Goal: Book appointment/travel/reservation

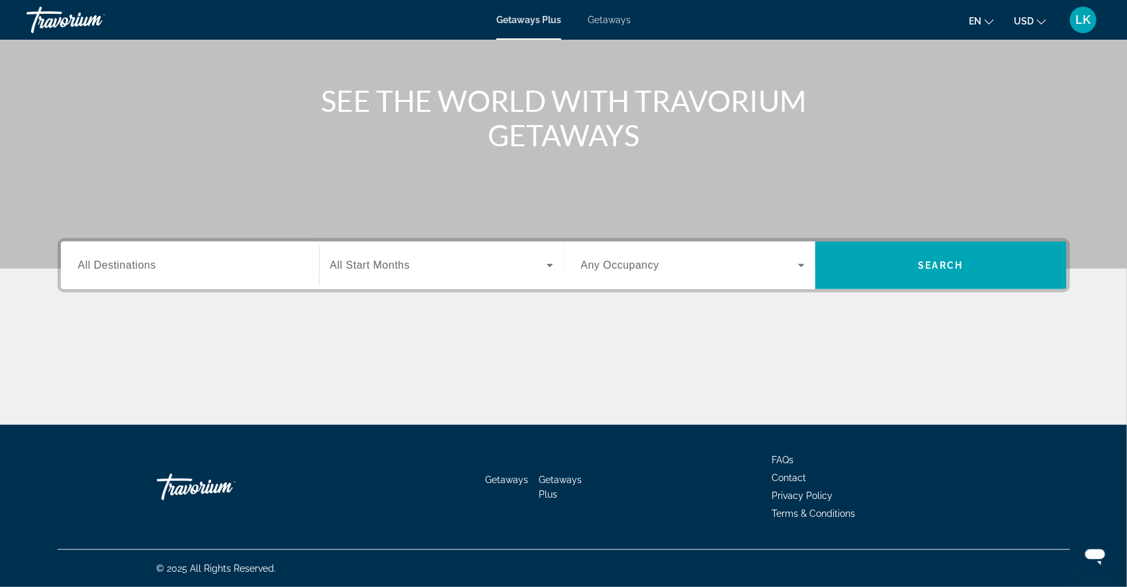
scroll to position [148, 0]
click at [598, 24] on span "Getaways" at bounding box center [608, 20] width 43 height 11
click at [102, 259] on span "All Destinations" at bounding box center [117, 264] width 78 height 11
click at [102, 259] on input "Destination All Destinations" at bounding box center [190, 266] width 224 height 16
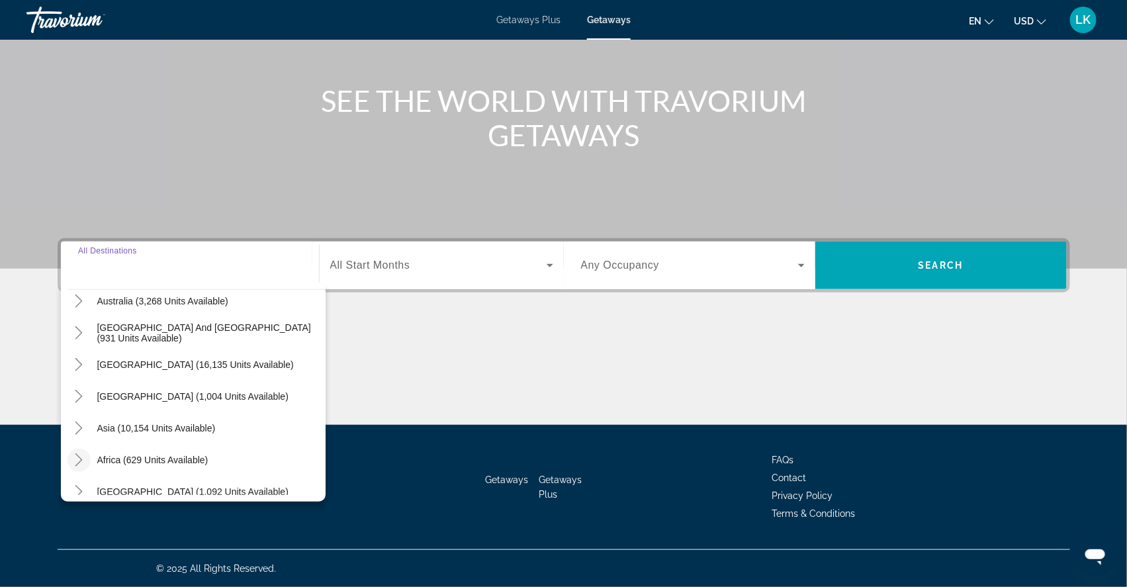
scroll to position [167, 0]
click at [72, 485] on icon "Toggle Middle East (1,092 units available)" at bounding box center [78, 491] width 13 height 13
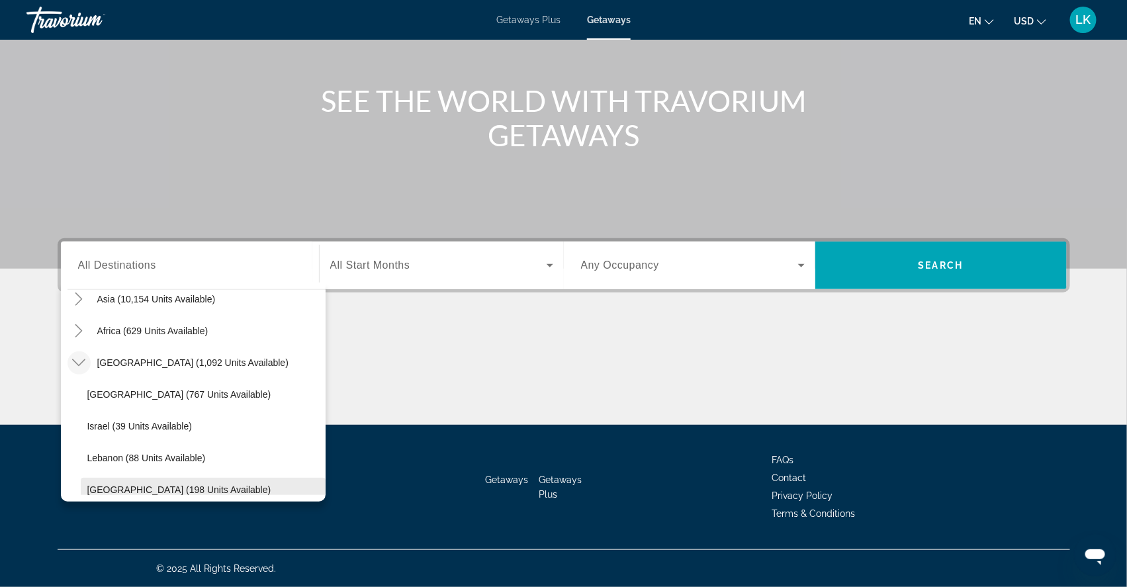
scroll to position [329, 0]
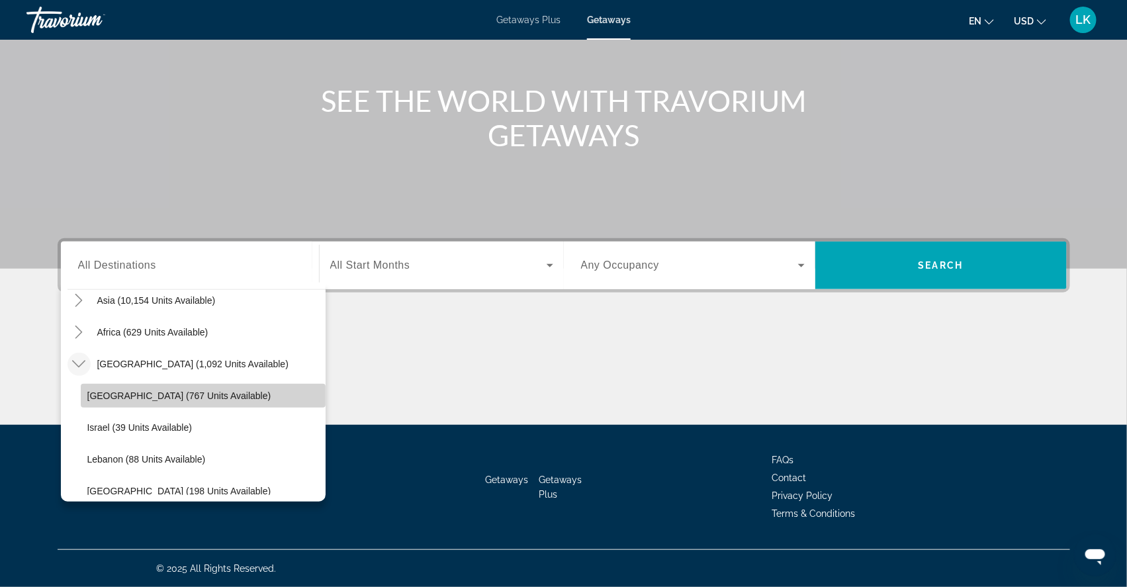
click at [87, 390] on span "Egypt (767 units available)" at bounding box center [179, 395] width 184 height 11
type input "**********"
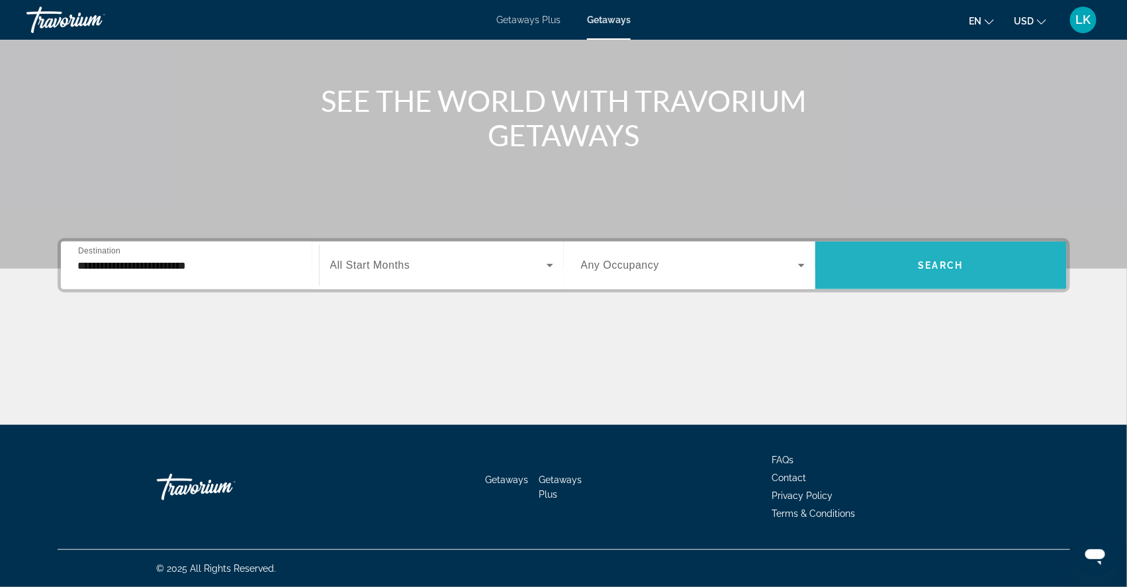
click at [916, 256] on span "Search widget" at bounding box center [940, 265] width 251 height 32
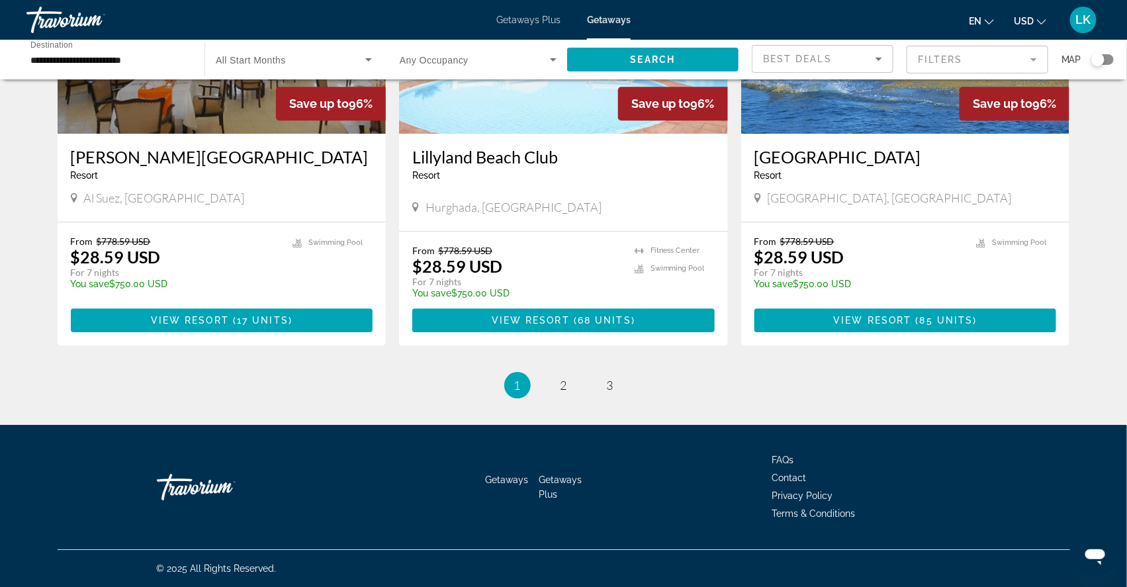
scroll to position [1610, 0]
click at [563, 134] on img "Main content" at bounding box center [563, 28] width 329 height 212
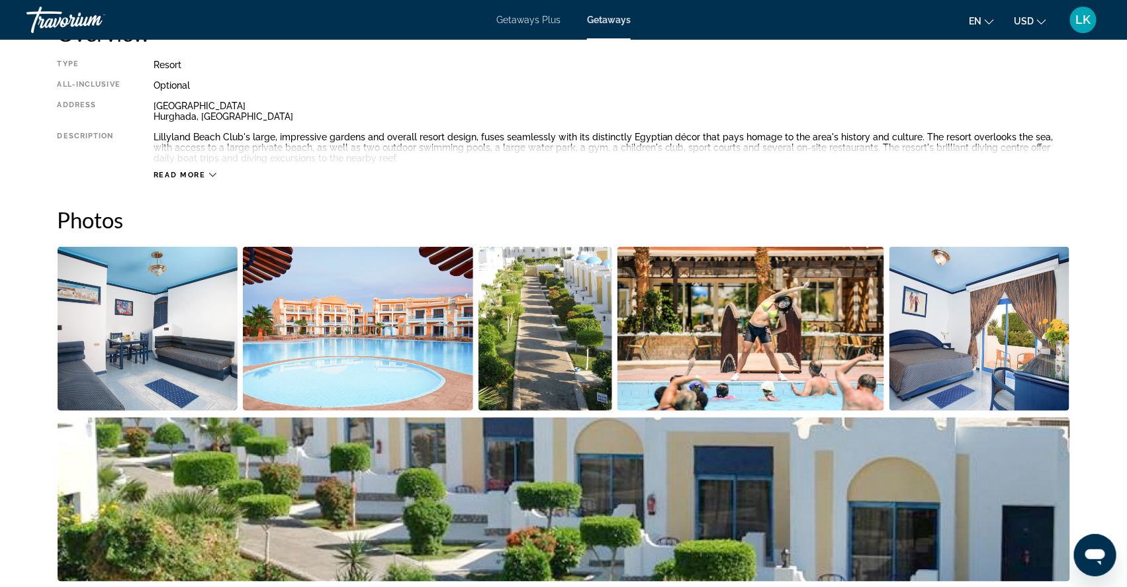
scroll to position [480, 0]
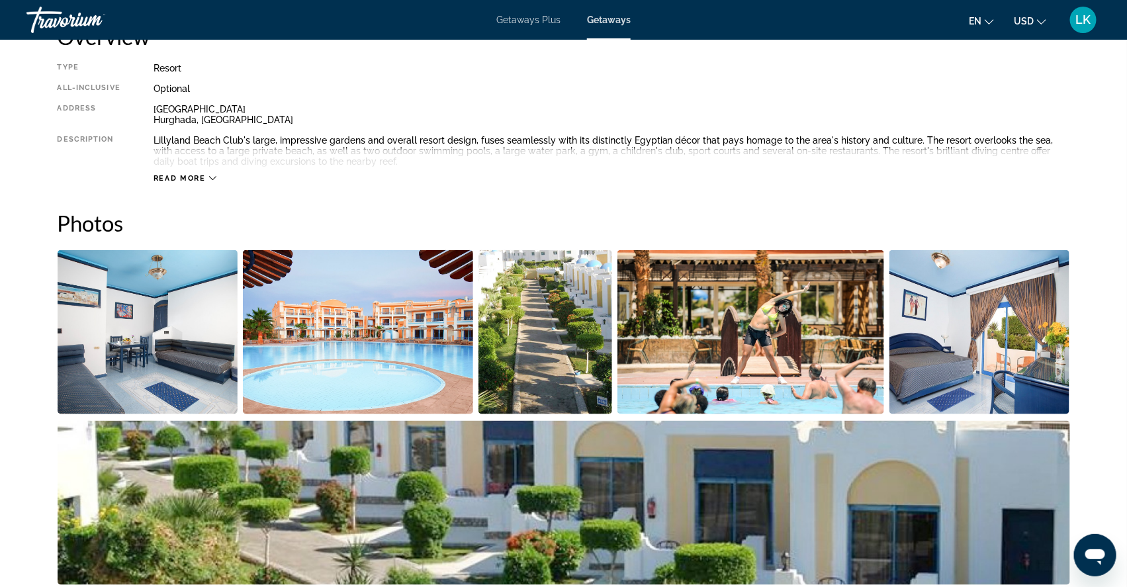
click at [152, 368] on img "Open full-screen image slider" at bounding box center [148, 332] width 181 height 164
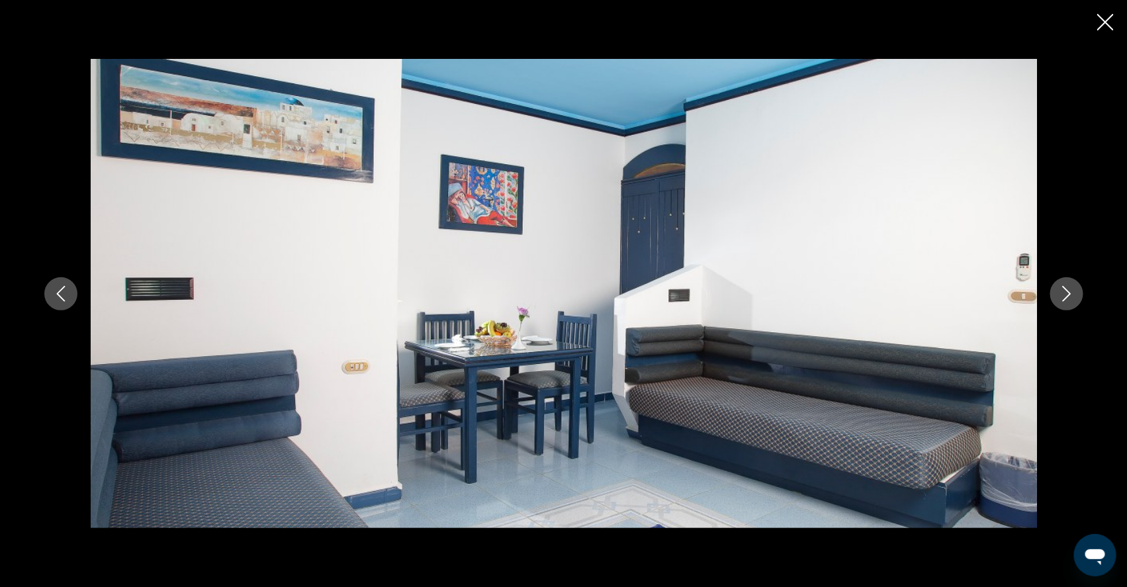
click at [1083, 296] on button "Next image" at bounding box center [1066, 293] width 33 height 33
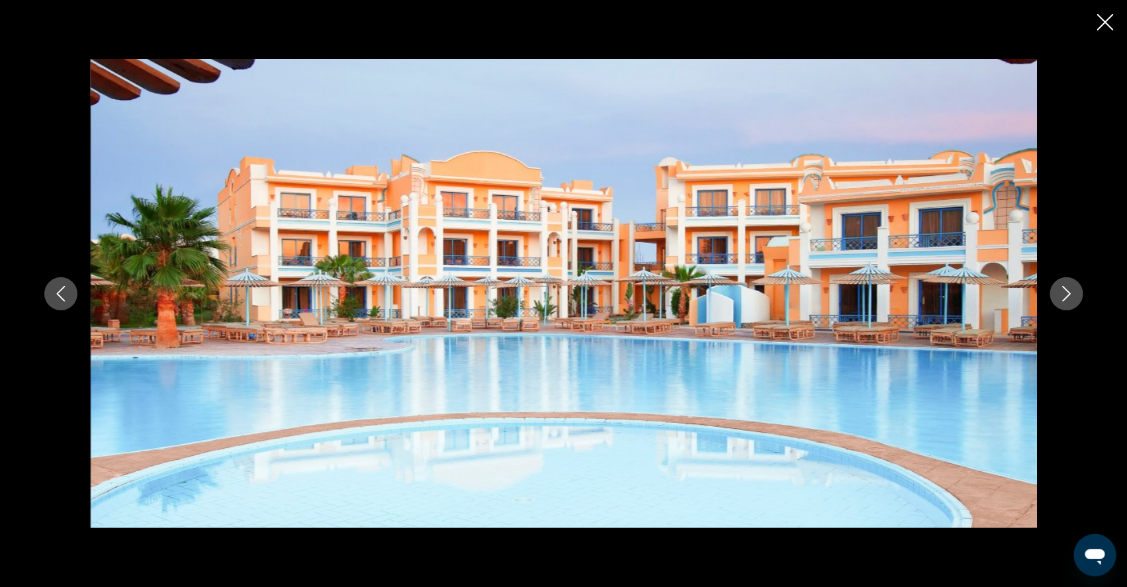
click at [1083, 297] on button "Next image" at bounding box center [1066, 293] width 33 height 33
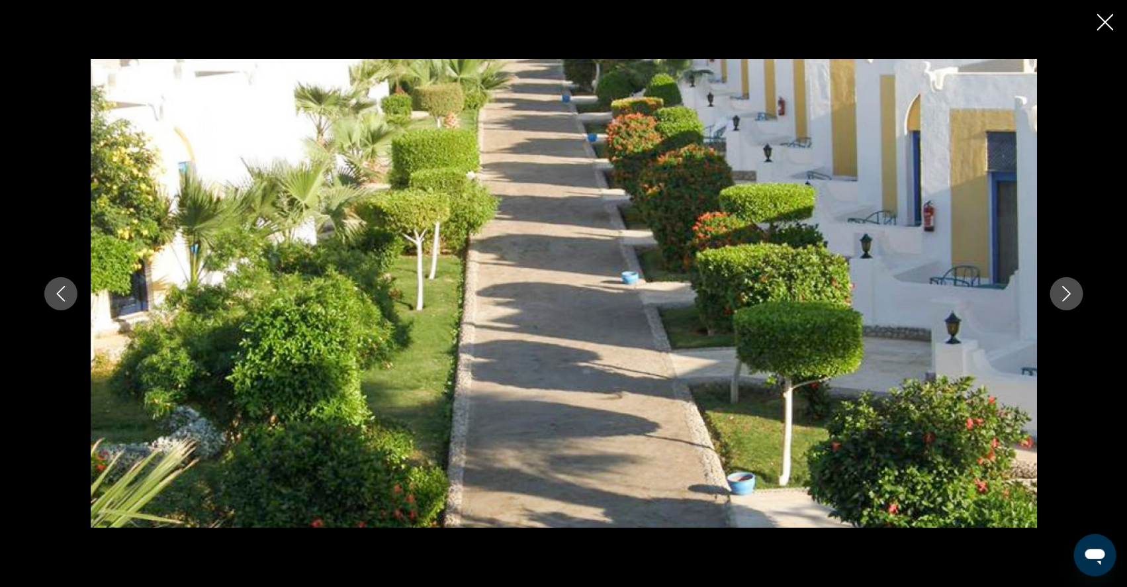
click at [1083, 298] on button "Next image" at bounding box center [1066, 293] width 33 height 33
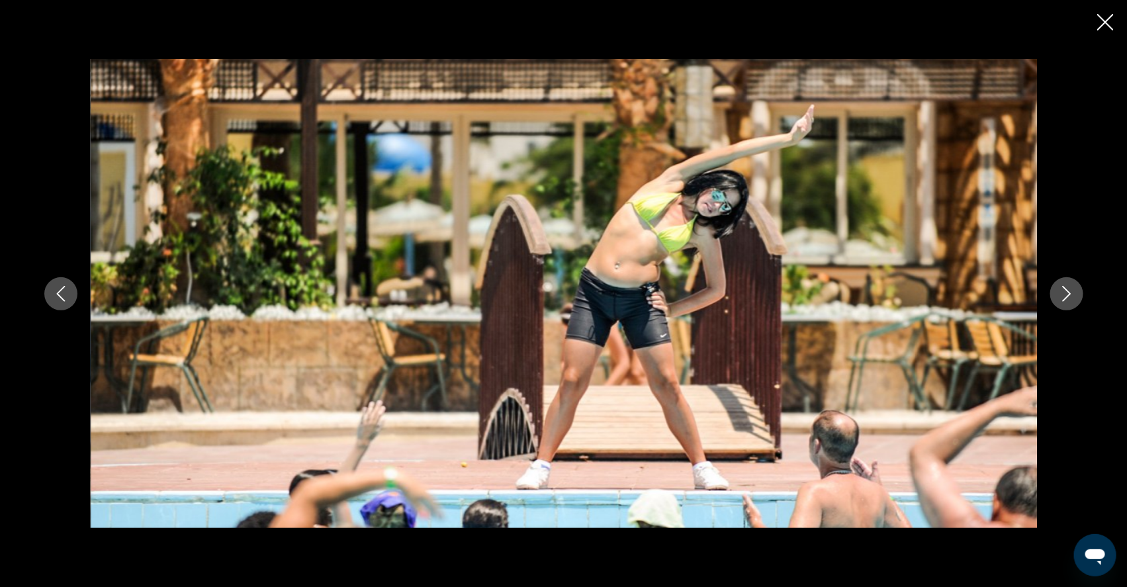
click at [1083, 298] on button "Next image" at bounding box center [1066, 293] width 33 height 33
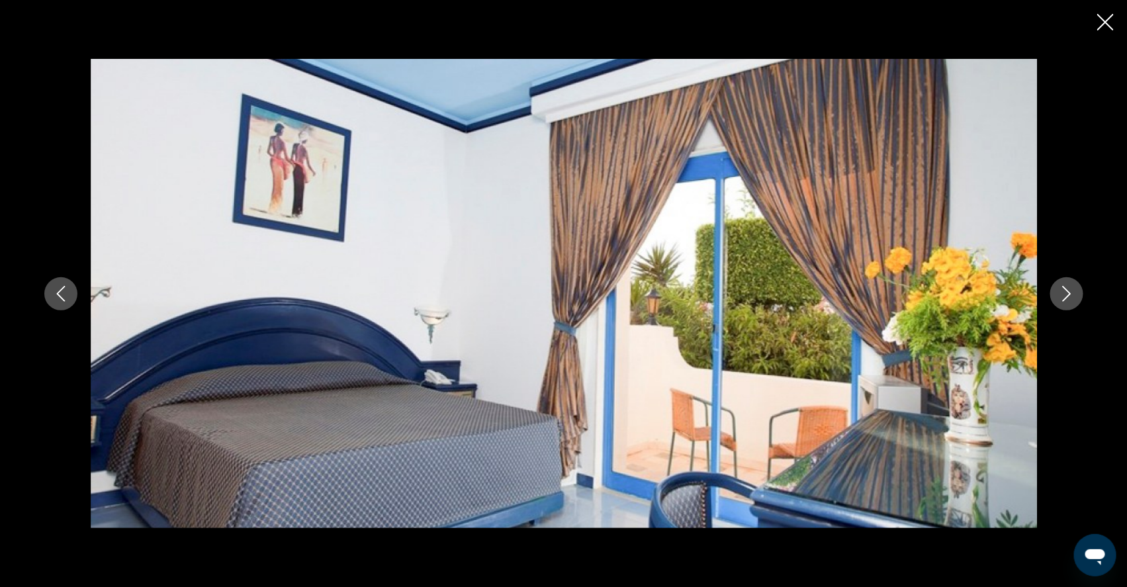
click at [1074, 300] on icon "Next image" at bounding box center [1066, 294] width 16 height 16
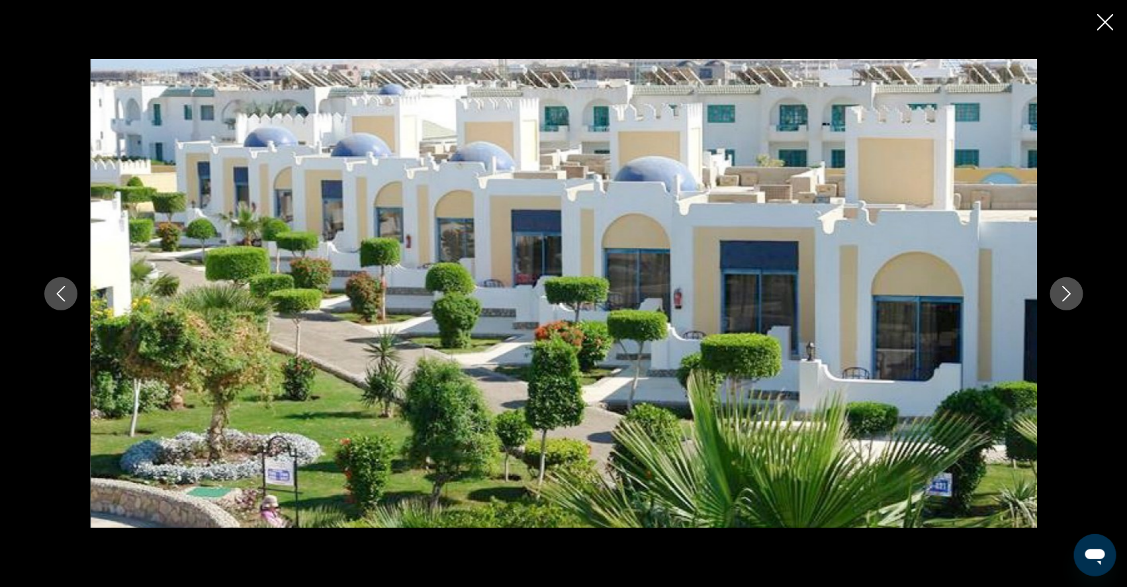
click at [1074, 297] on icon "Next image" at bounding box center [1066, 294] width 16 height 16
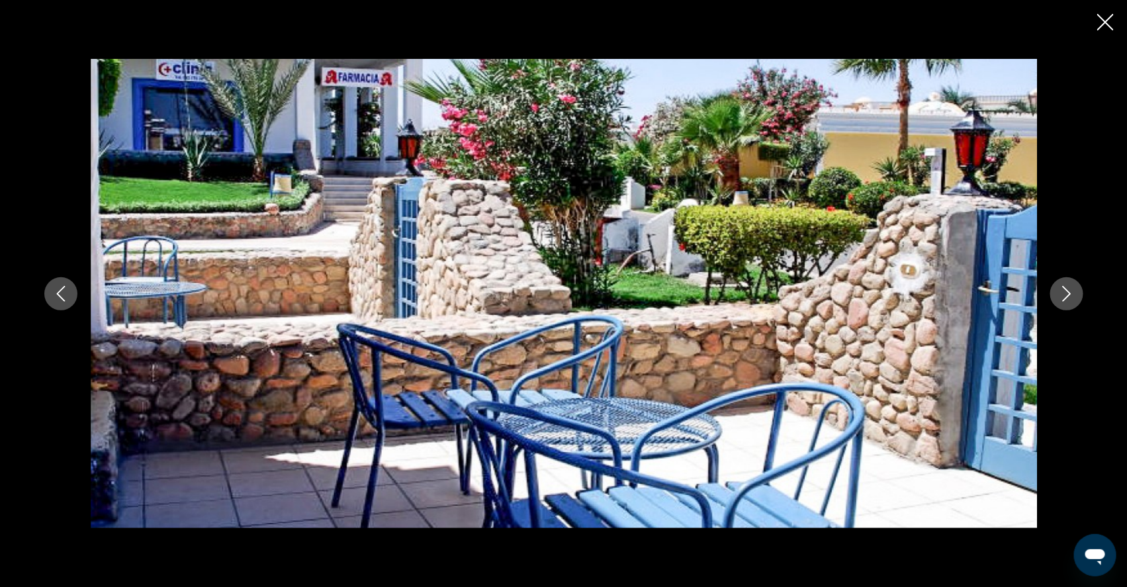
click at [1074, 297] on icon "Next image" at bounding box center [1066, 294] width 16 height 16
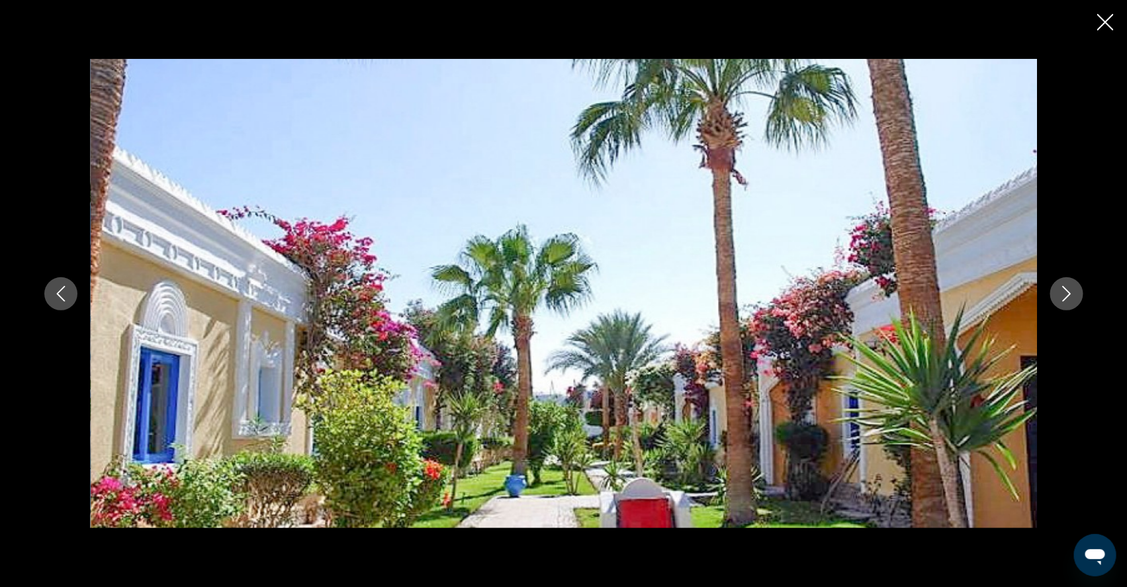
click at [1070, 298] on icon "Next image" at bounding box center [1066, 294] width 9 height 16
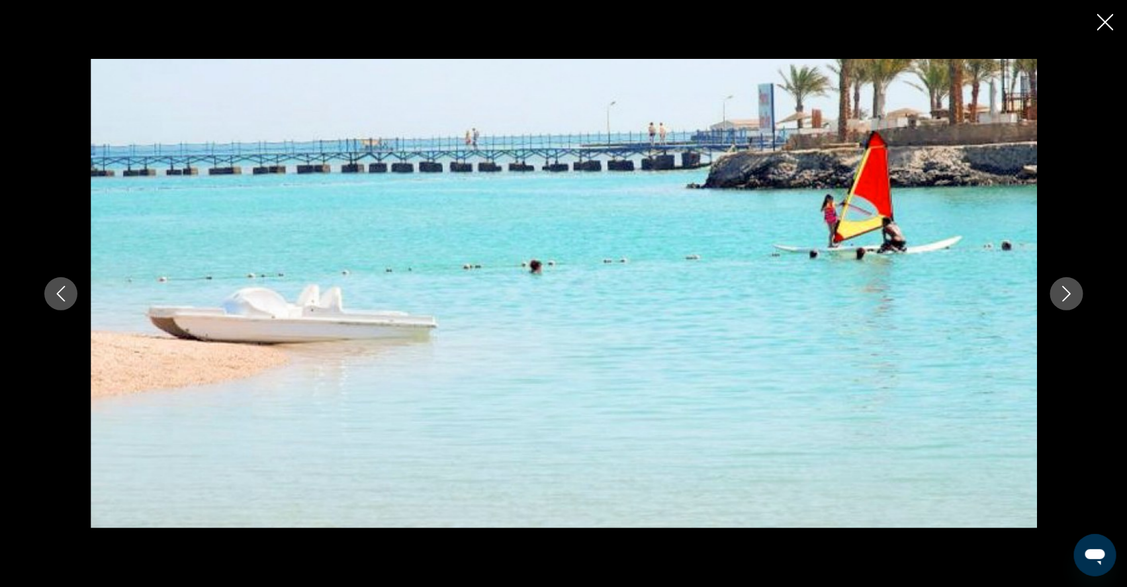
click at [1074, 299] on icon "Next image" at bounding box center [1066, 294] width 16 height 16
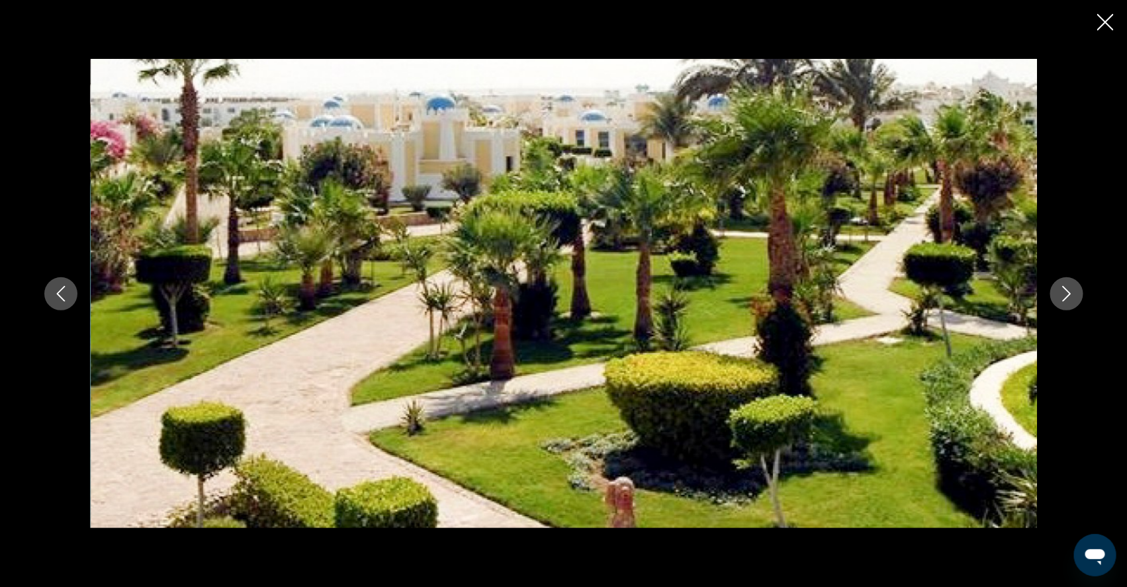
click at [1074, 299] on icon "Next image" at bounding box center [1066, 294] width 16 height 16
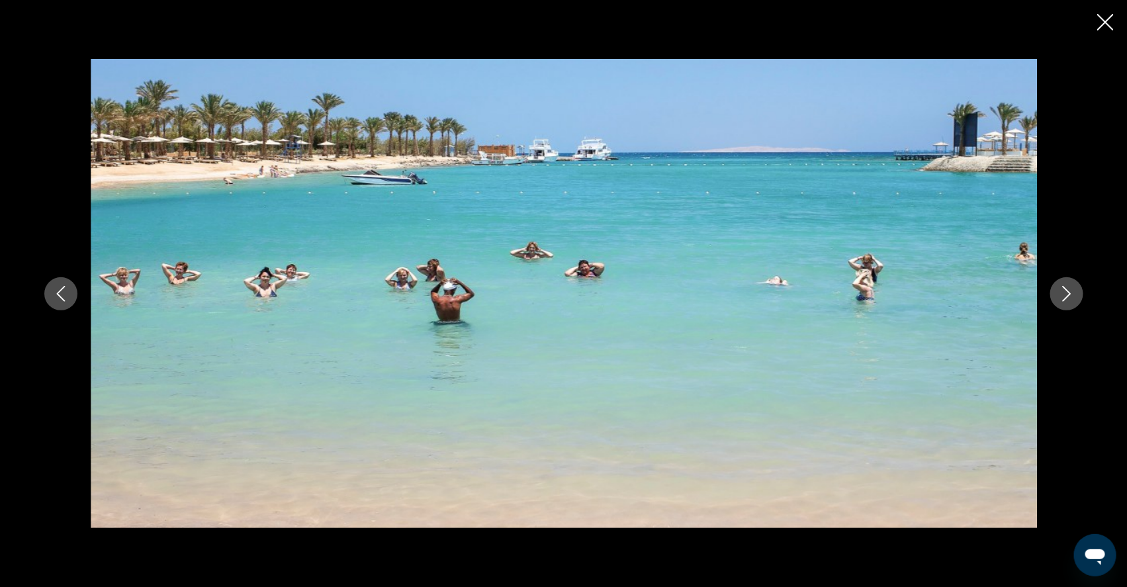
click at [1074, 300] on icon "Next image" at bounding box center [1066, 294] width 16 height 16
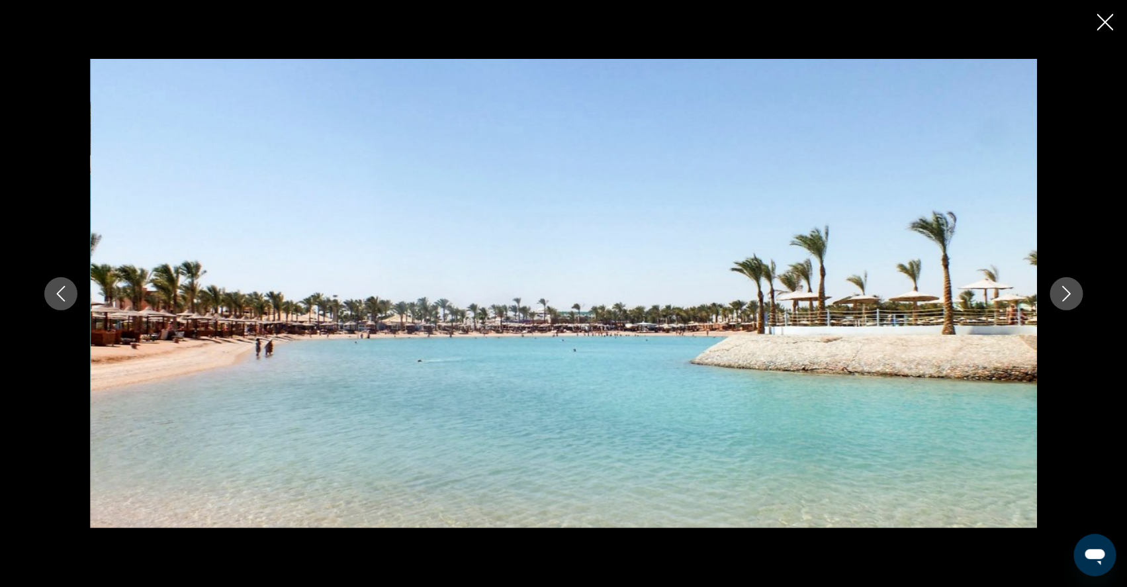
click at [1074, 301] on icon "Next image" at bounding box center [1066, 294] width 16 height 16
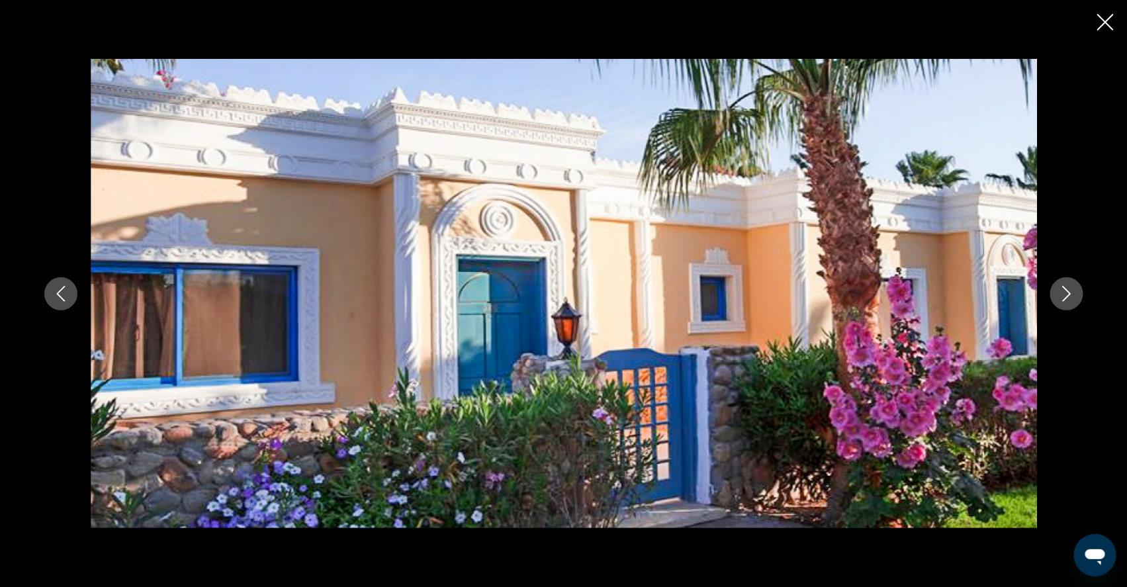
click at [1074, 301] on icon "Next image" at bounding box center [1066, 294] width 16 height 16
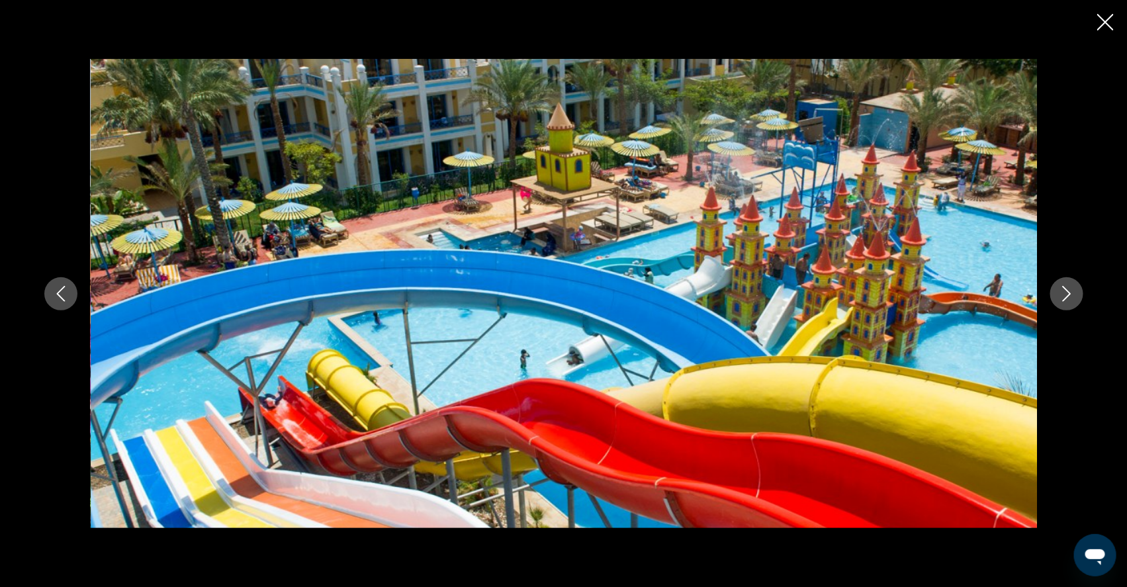
click at [1074, 301] on icon "Next image" at bounding box center [1066, 294] width 16 height 16
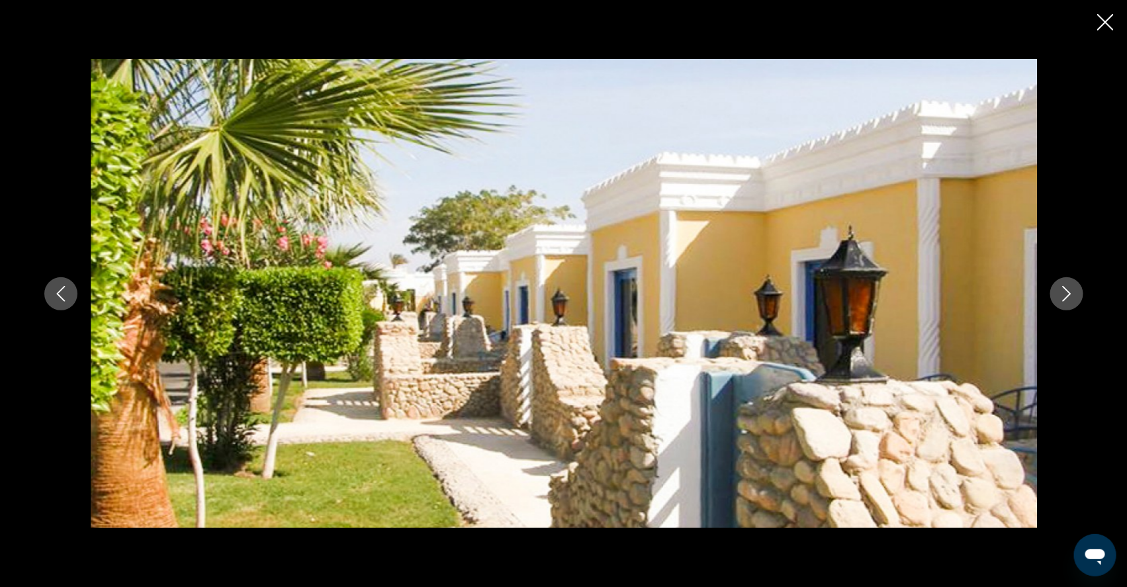
click at [1083, 302] on button "Next image" at bounding box center [1066, 293] width 33 height 33
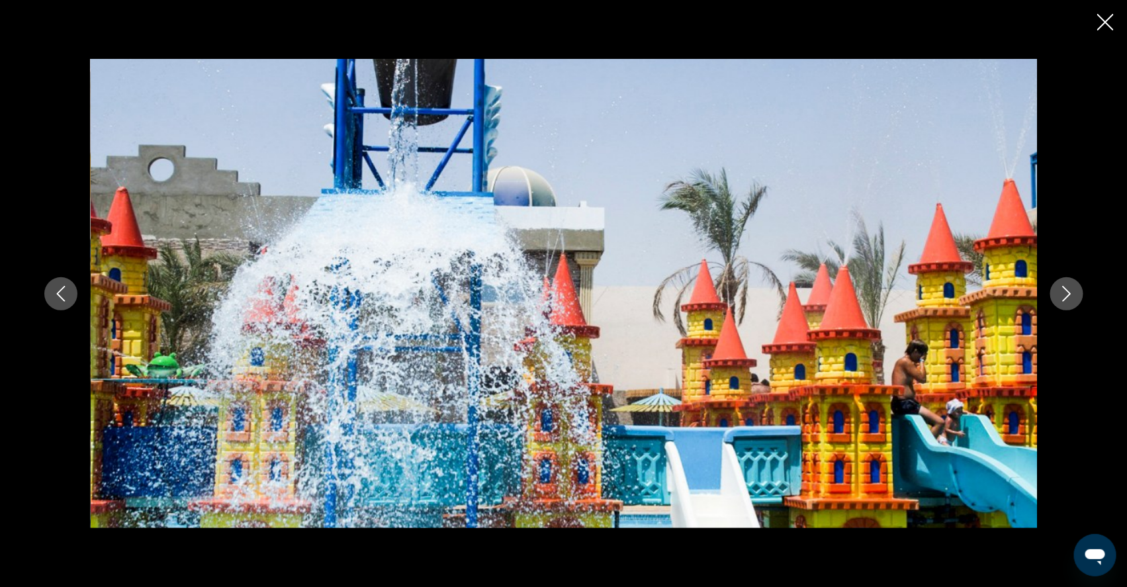
click at [1083, 302] on button "Next image" at bounding box center [1066, 293] width 33 height 33
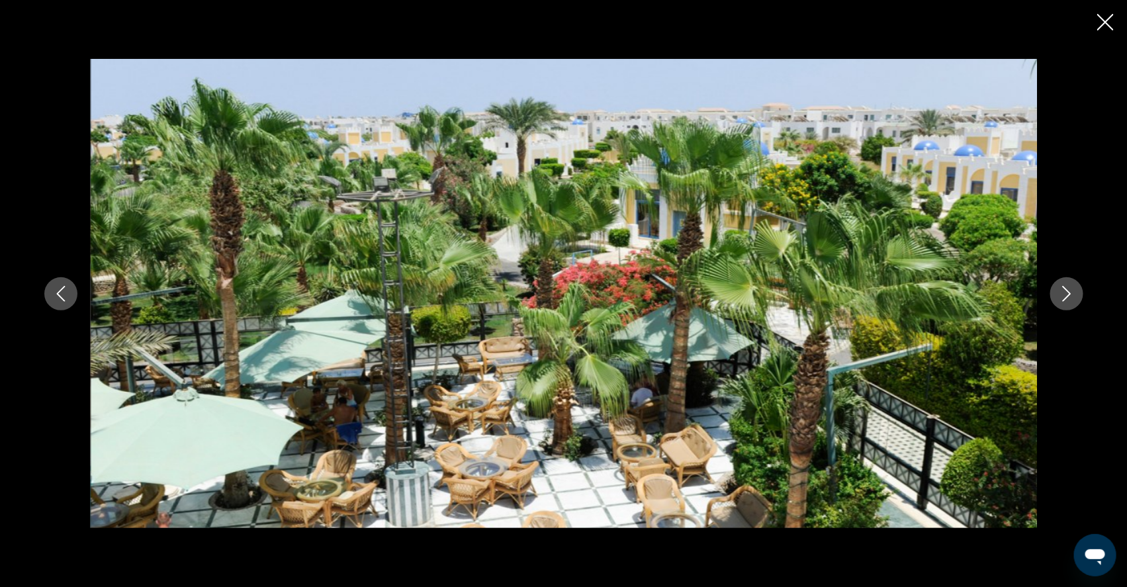
click at [1083, 302] on button "Next image" at bounding box center [1066, 293] width 33 height 33
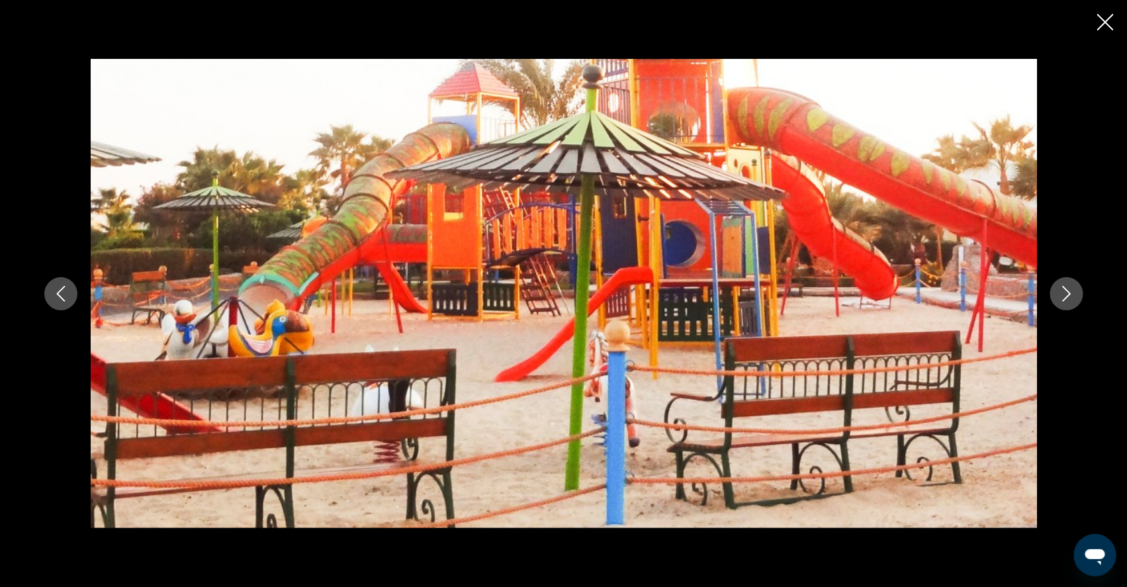
click at [1083, 303] on button "Next image" at bounding box center [1066, 293] width 33 height 33
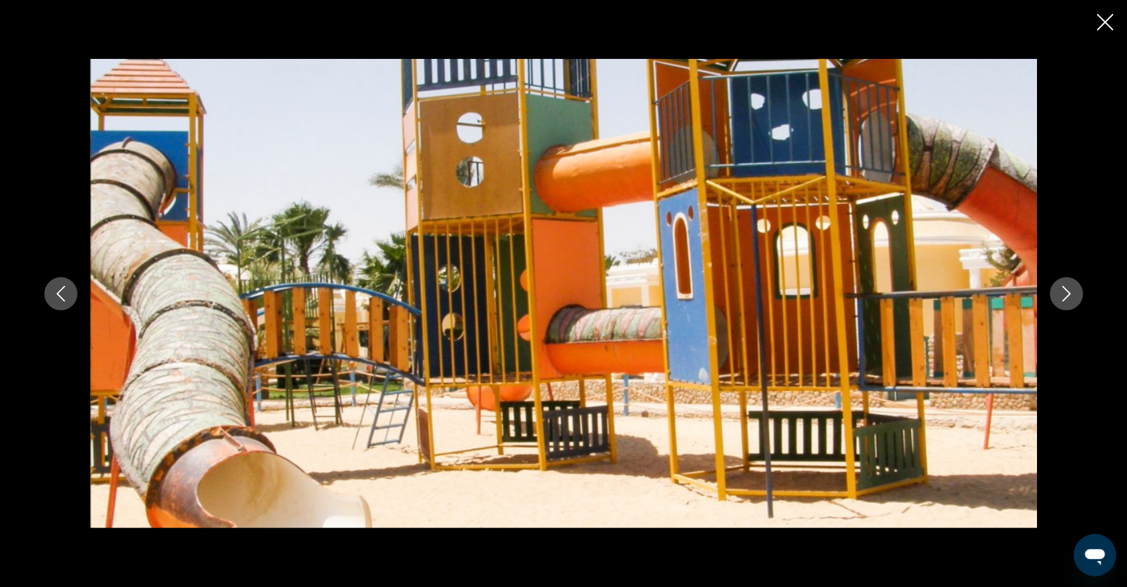
click at [1074, 301] on icon "Next image" at bounding box center [1066, 294] width 16 height 16
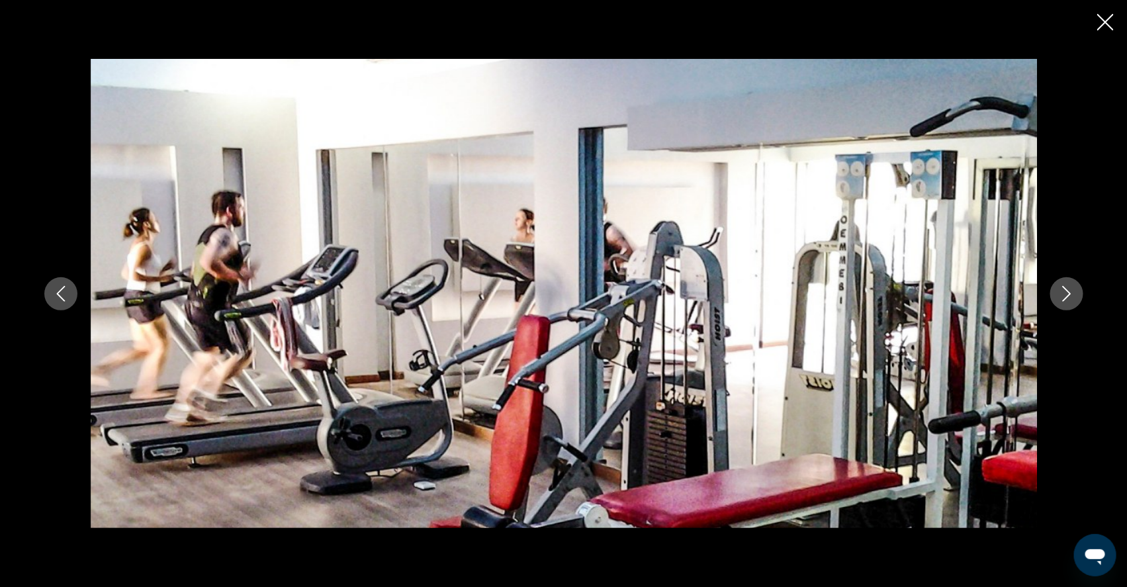
click at [1074, 301] on icon "Next image" at bounding box center [1066, 294] width 16 height 16
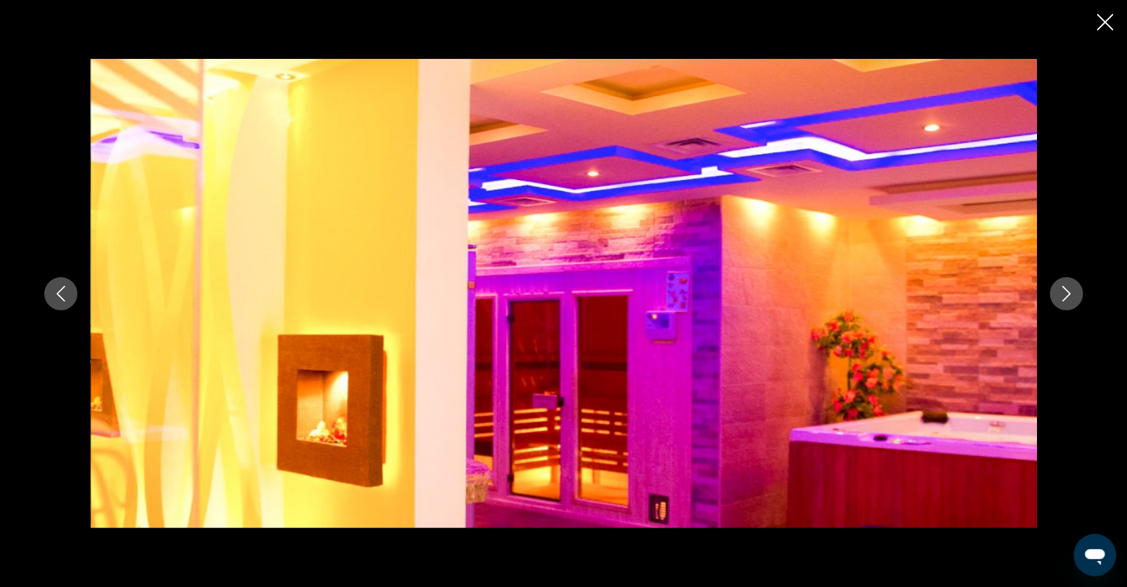
click at [1074, 301] on icon "Next image" at bounding box center [1066, 294] width 16 height 16
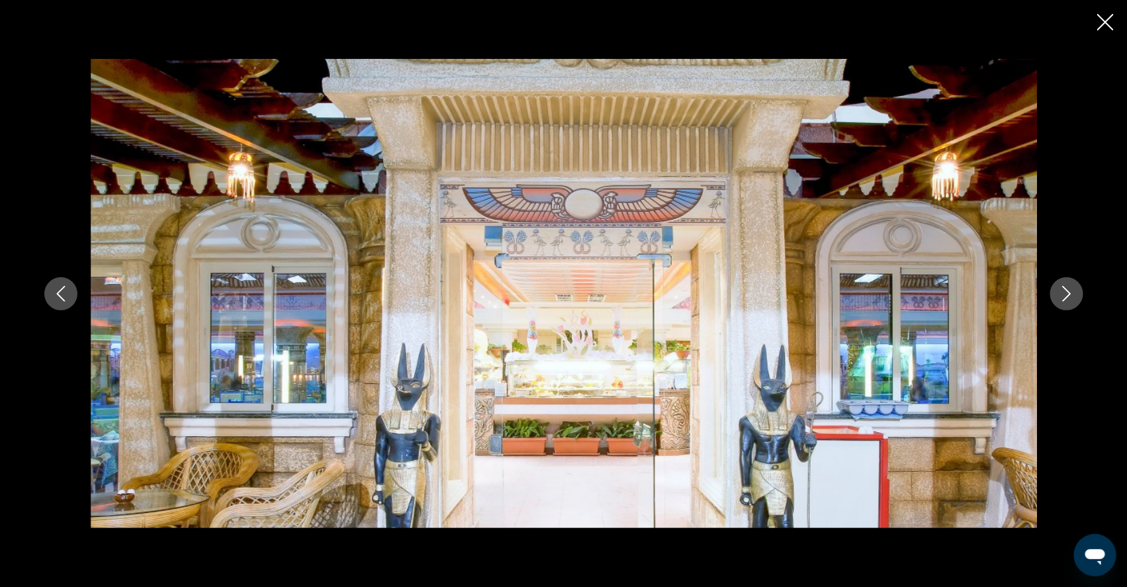
click at [1074, 301] on icon "Next image" at bounding box center [1066, 294] width 16 height 16
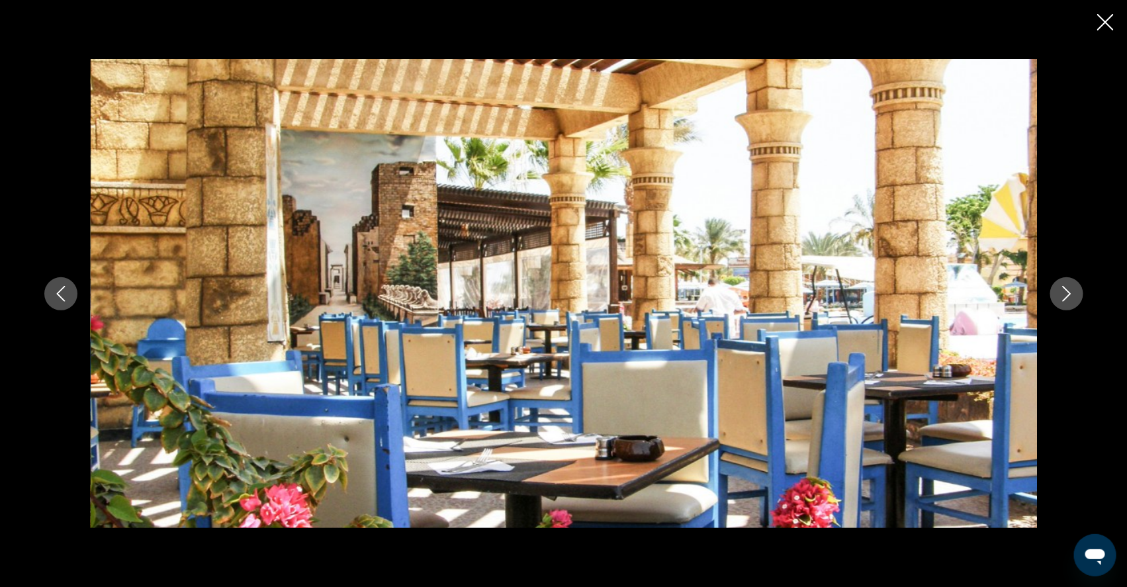
click at [1074, 301] on icon "Next image" at bounding box center [1066, 294] width 16 height 16
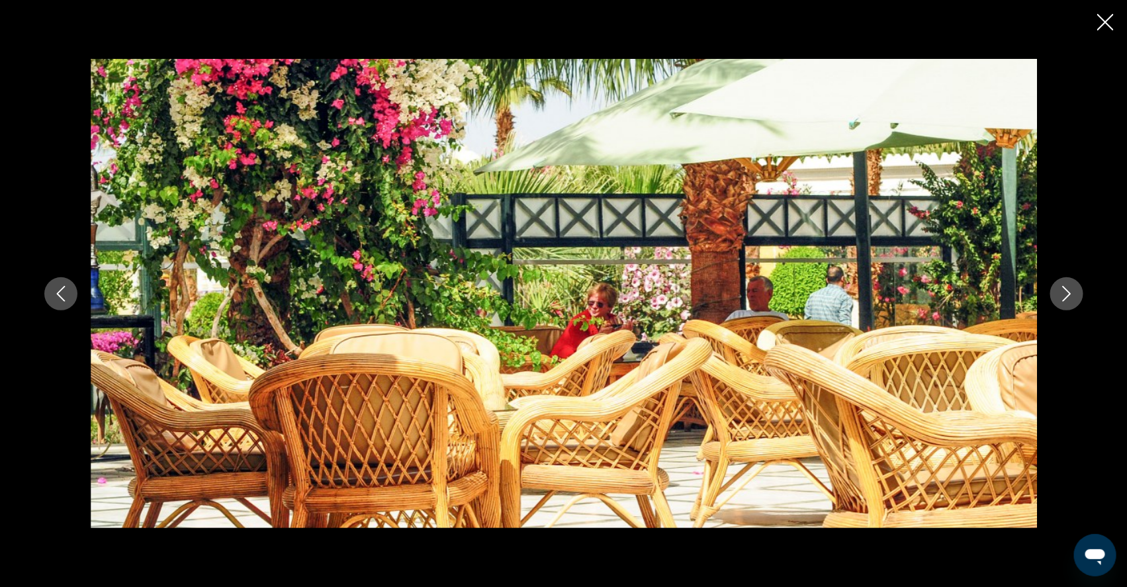
click at [1074, 301] on icon "Next image" at bounding box center [1066, 294] width 16 height 16
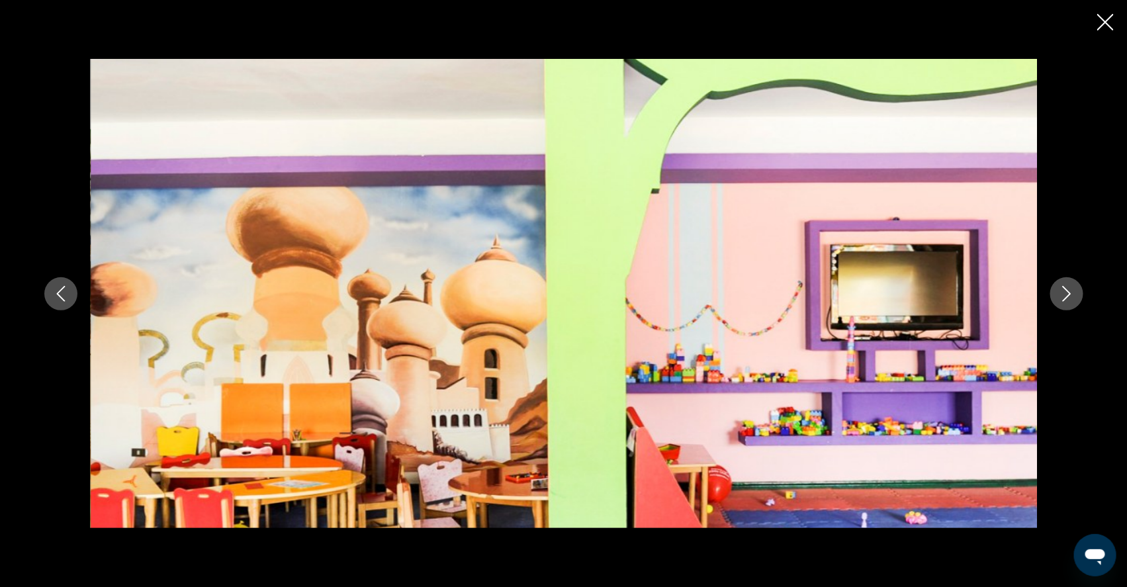
click at [1083, 302] on button "Next image" at bounding box center [1066, 293] width 33 height 33
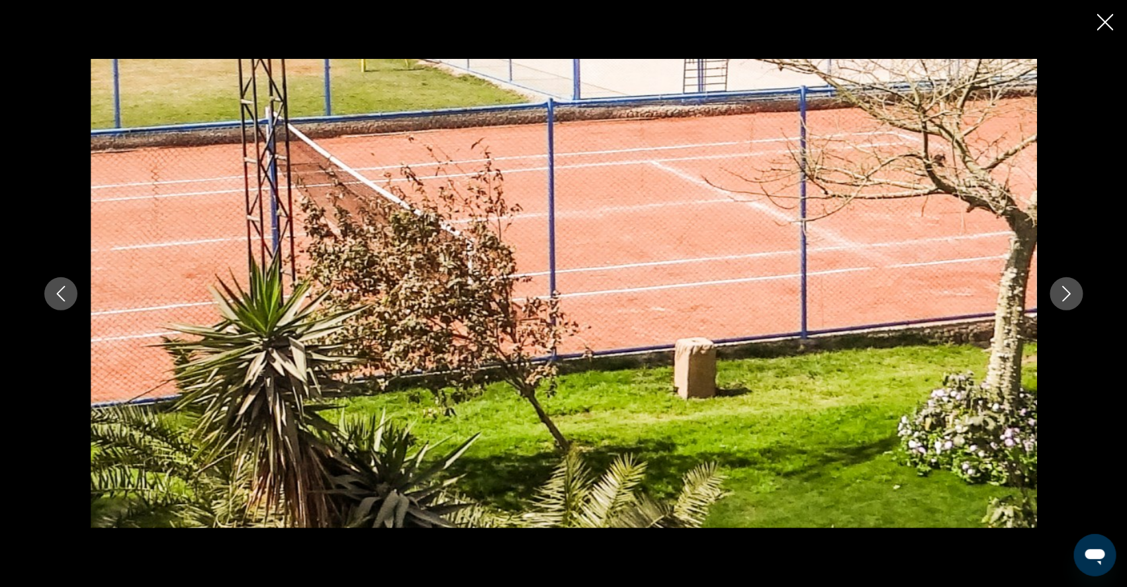
click at [1083, 302] on button "Next image" at bounding box center [1066, 293] width 33 height 33
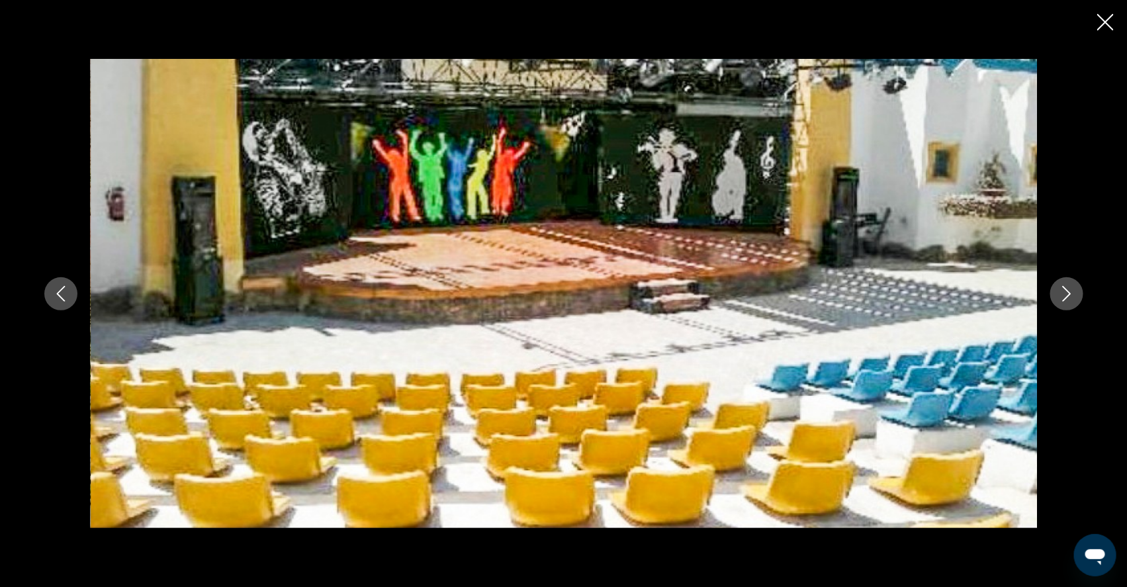
click at [1083, 302] on button "Next image" at bounding box center [1066, 293] width 33 height 33
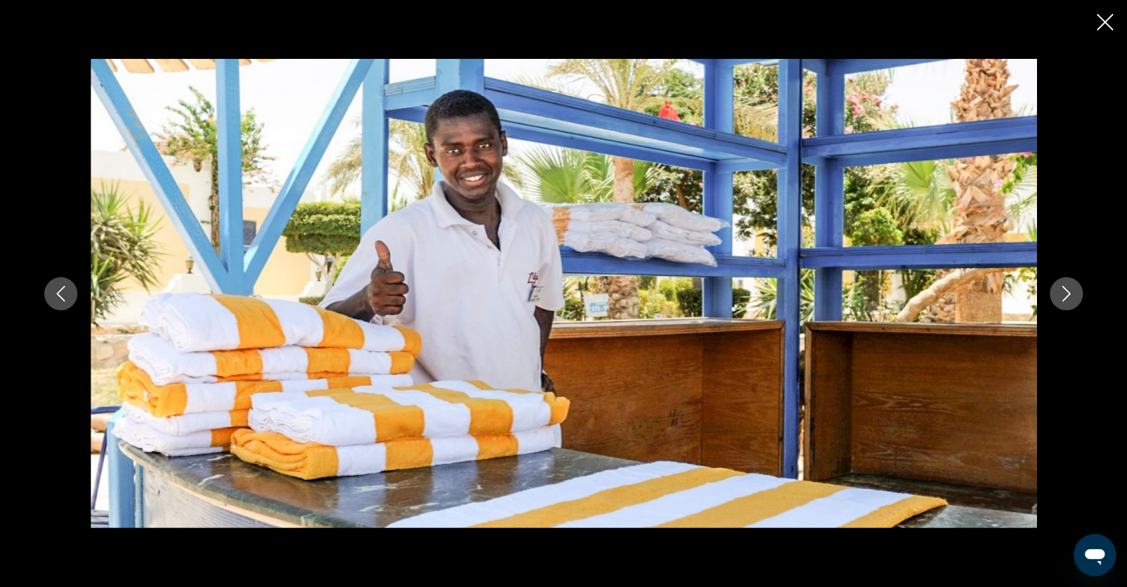
click at [1083, 302] on button "Next image" at bounding box center [1066, 293] width 33 height 33
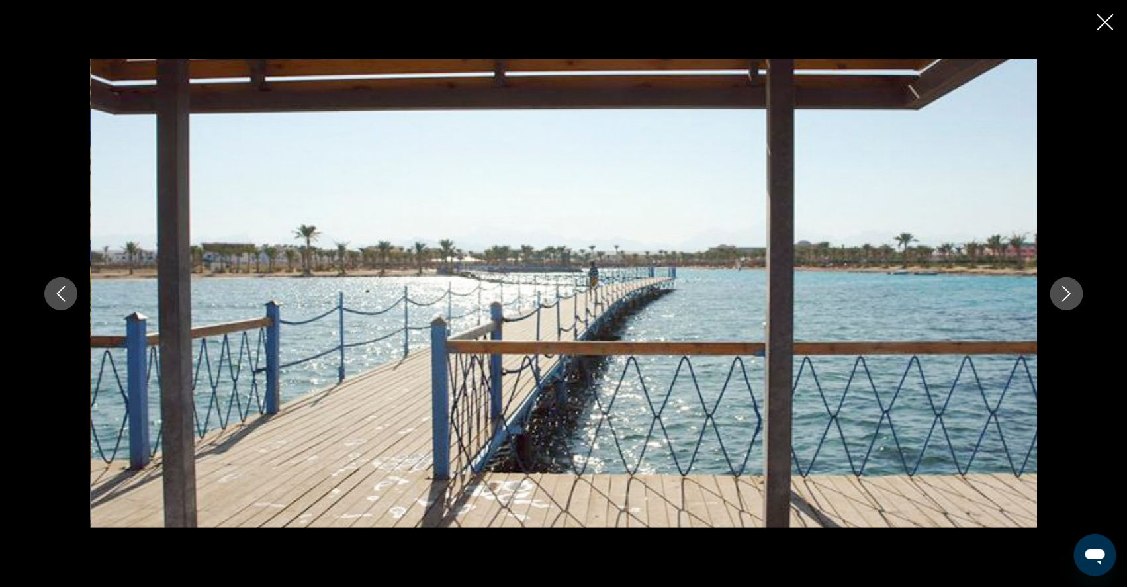
click at [1083, 302] on button "Next image" at bounding box center [1066, 293] width 33 height 33
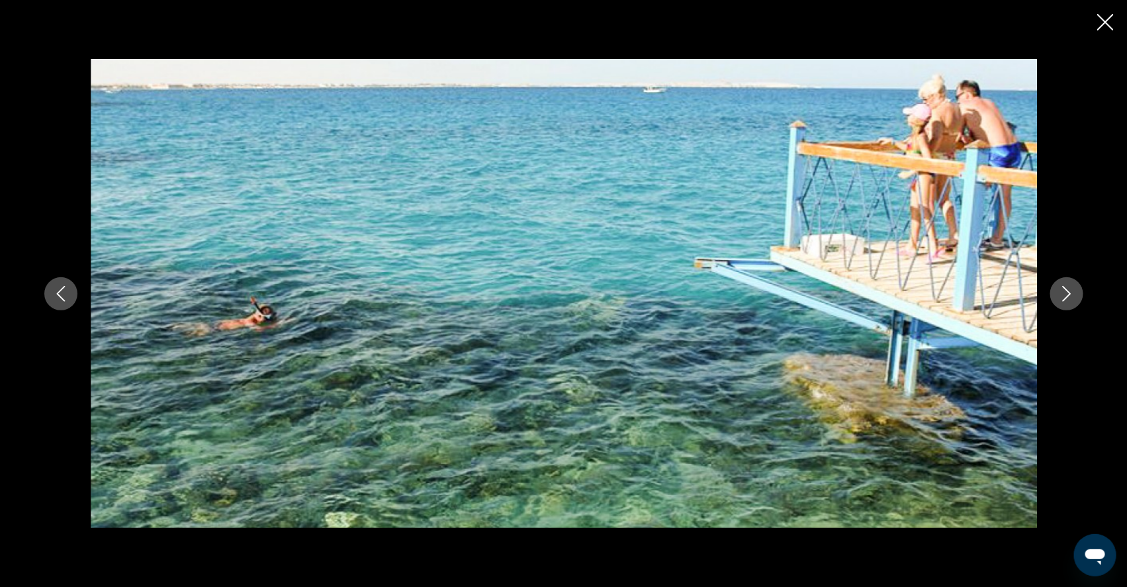
click at [1074, 288] on icon "Next image" at bounding box center [1066, 294] width 16 height 16
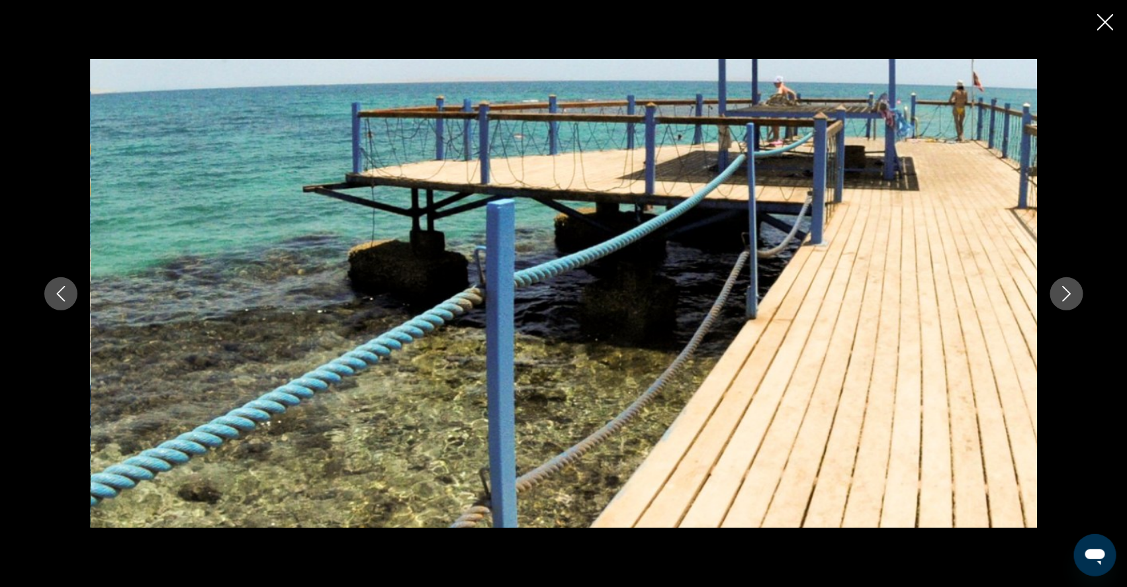
click at [1070, 287] on icon "Next image" at bounding box center [1066, 294] width 9 height 16
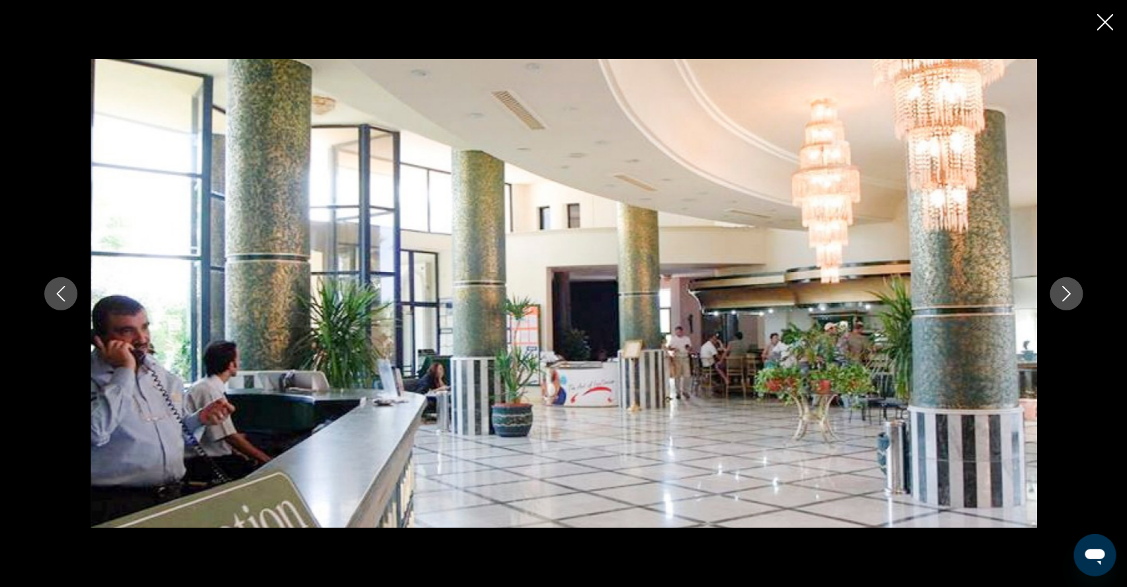
click at [1070, 287] on icon "Next image" at bounding box center [1066, 294] width 9 height 16
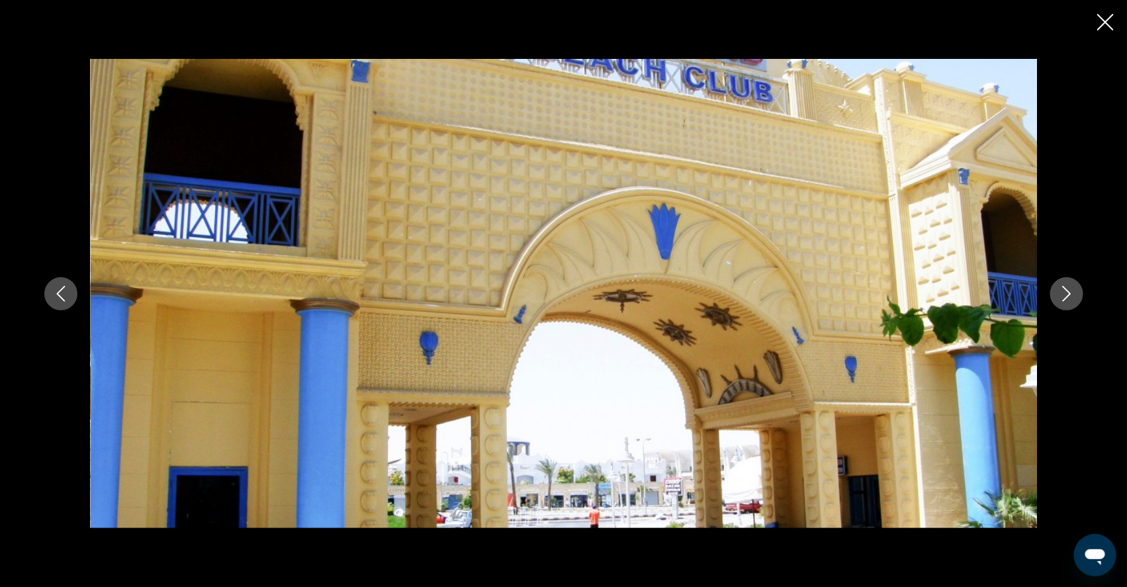
click at [1070, 287] on icon "Next image" at bounding box center [1066, 294] width 9 height 16
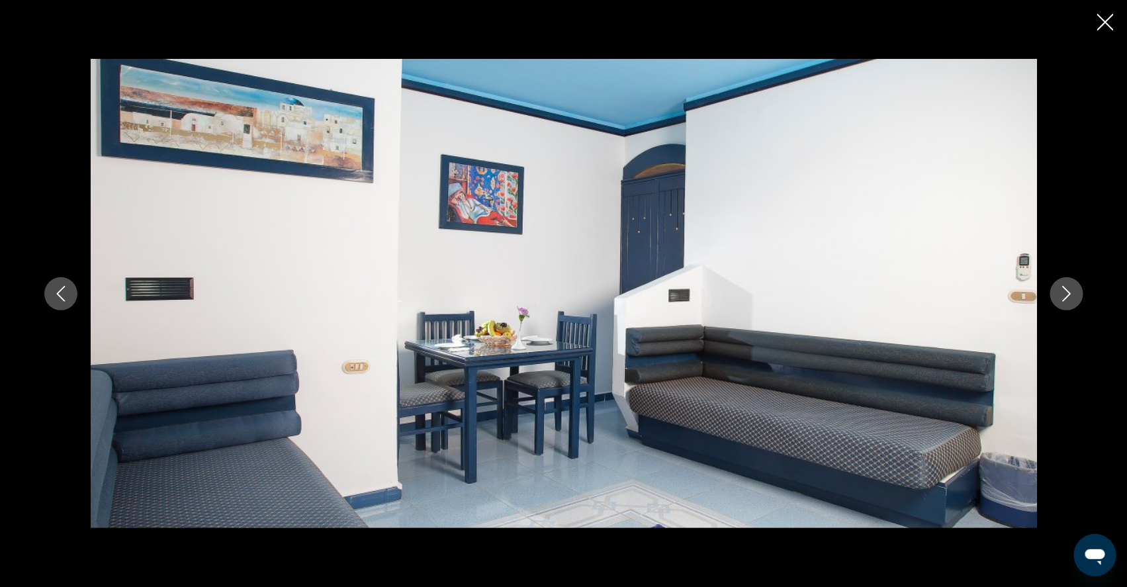
click at [1105, 21] on icon "Close slideshow" at bounding box center [1105, 22] width 17 height 17
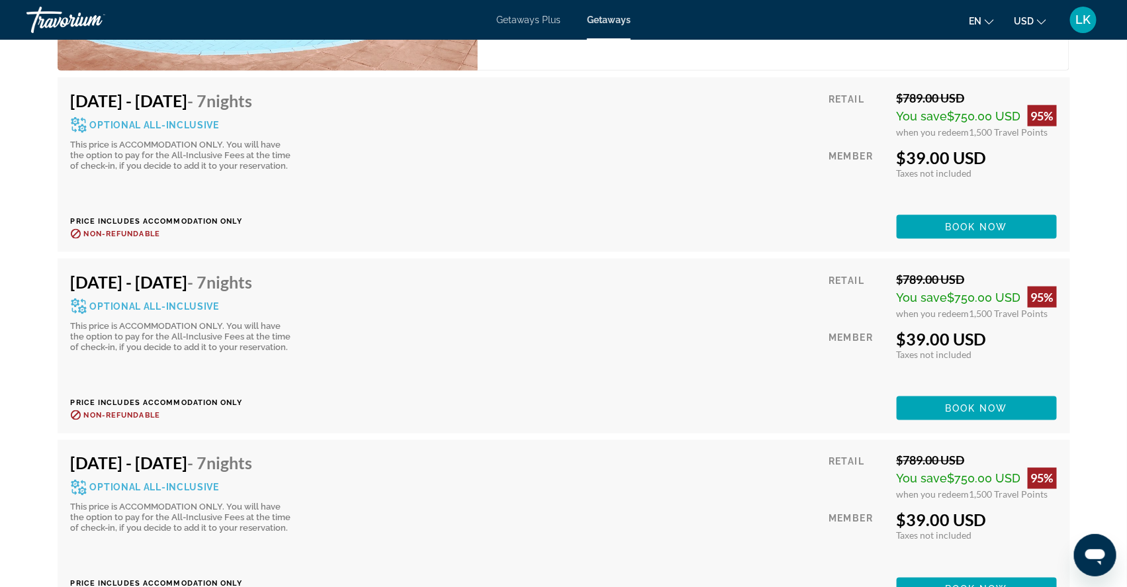
scroll to position [2715, 0]
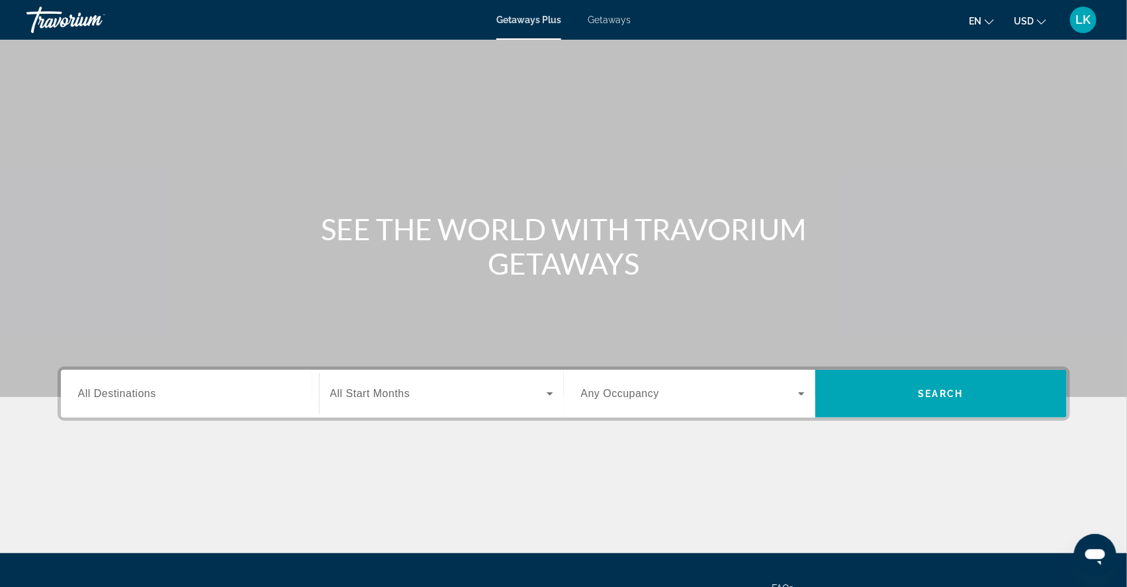
click at [116, 399] on span "All Destinations" at bounding box center [117, 393] width 78 height 11
click at [116, 402] on input "Destination All Destinations" at bounding box center [190, 394] width 224 height 16
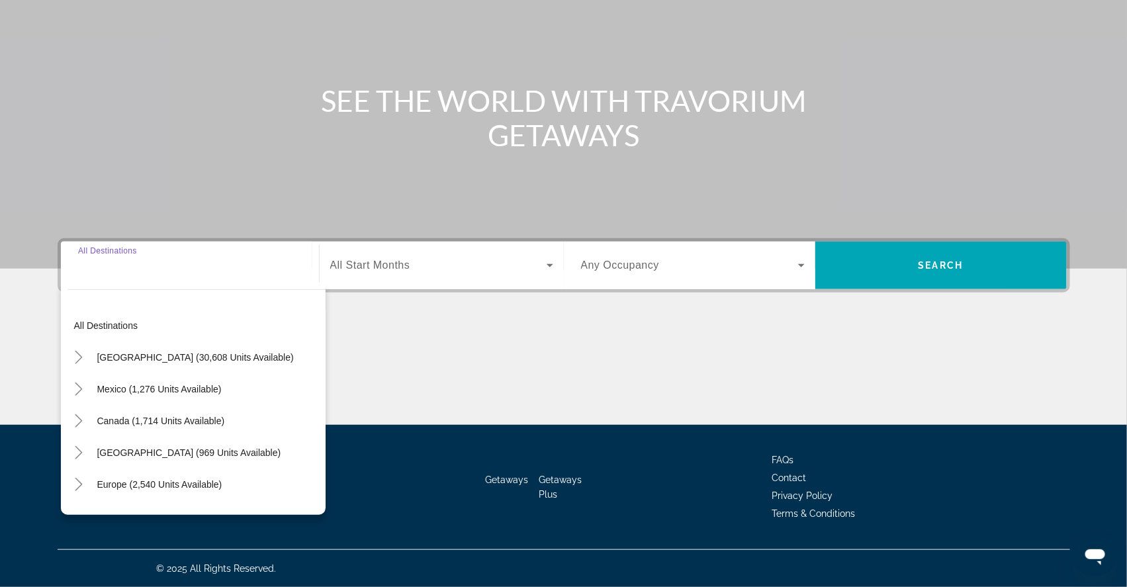
scroll to position [167, 0]
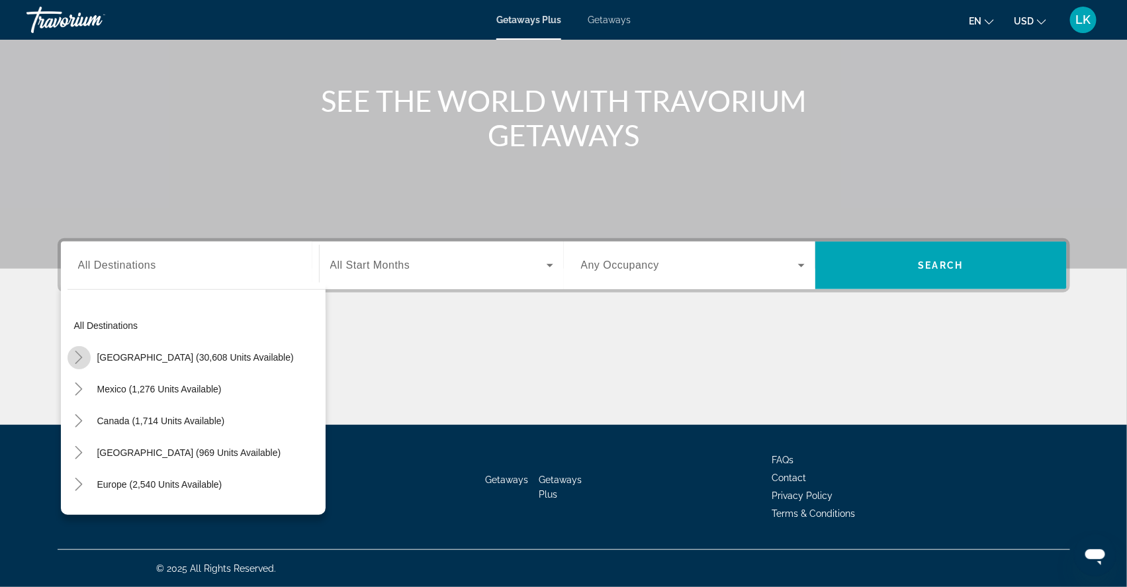
click at [72, 351] on icon "Toggle United States (30,608 units available)" at bounding box center [78, 357] width 13 height 13
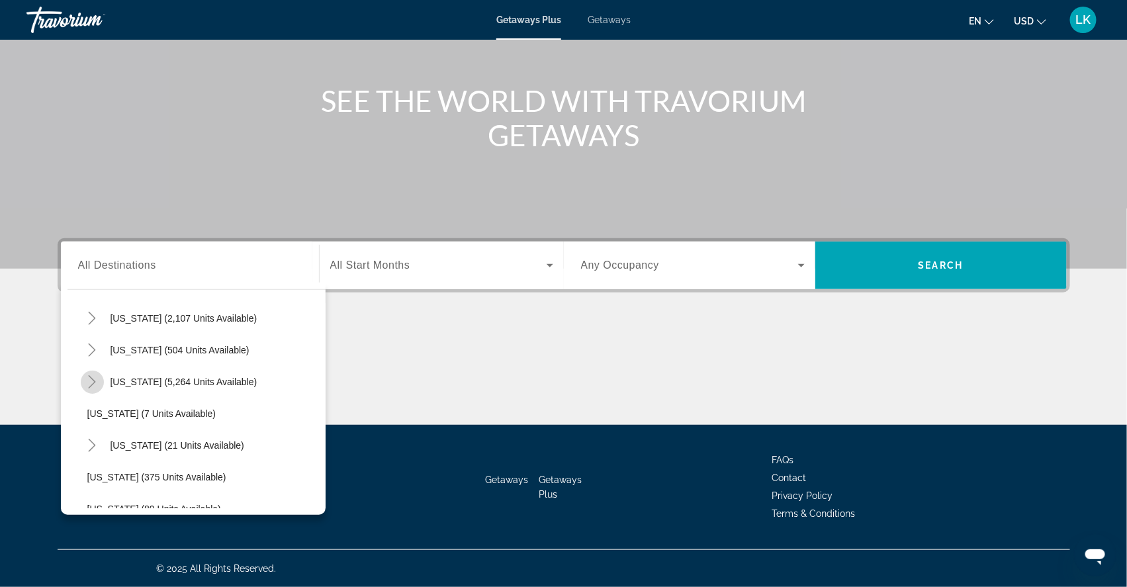
click at [85, 375] on icon "Toggle Florida (5,264 units available)" at bounding box center [91, 381] width 13 height 13
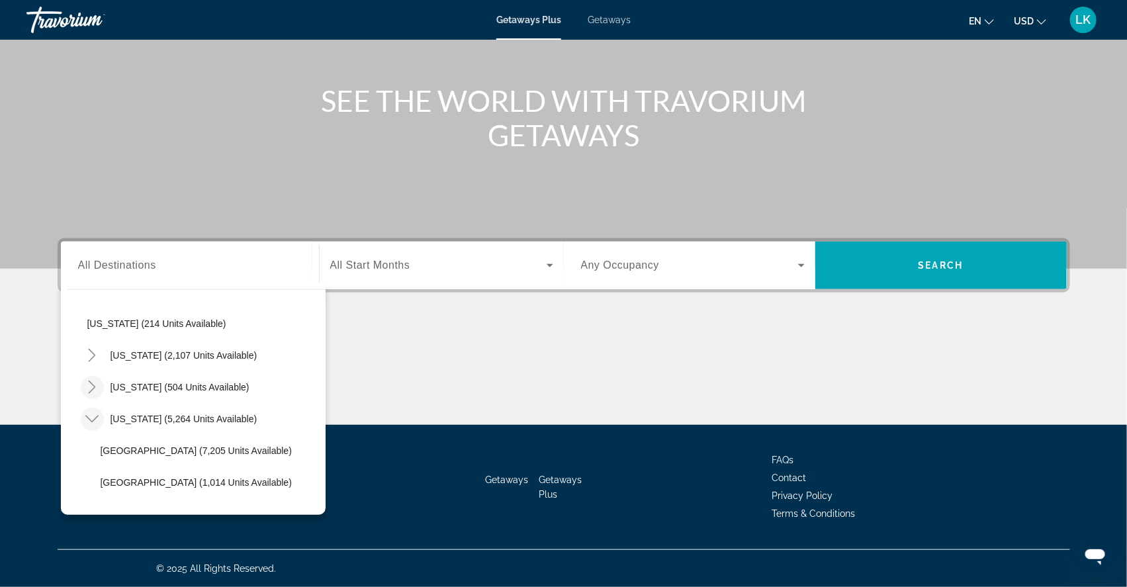
scroll to position [90, 0]
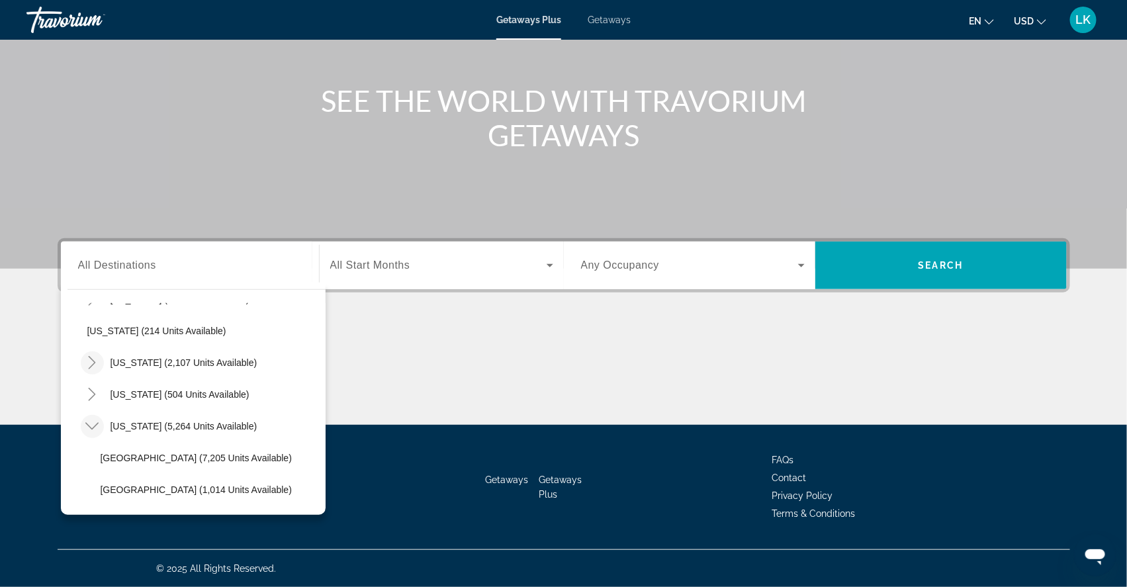
click at [89, 356] on icon "Toggle California (2,107 units available)" at bounding box center [92, 362] width 7 height 13
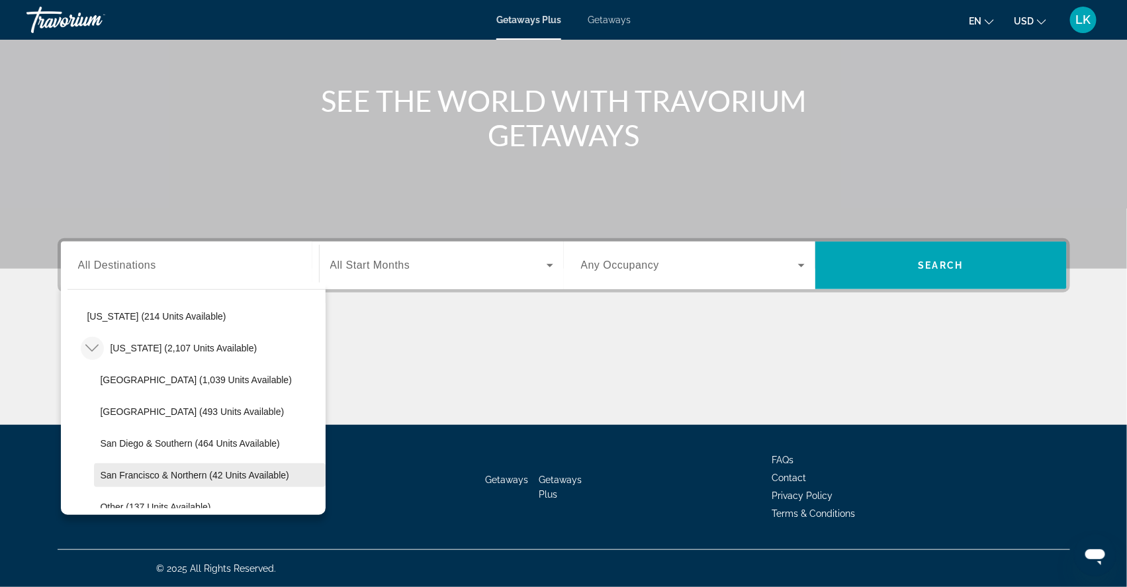
scroll to position [102, 0]
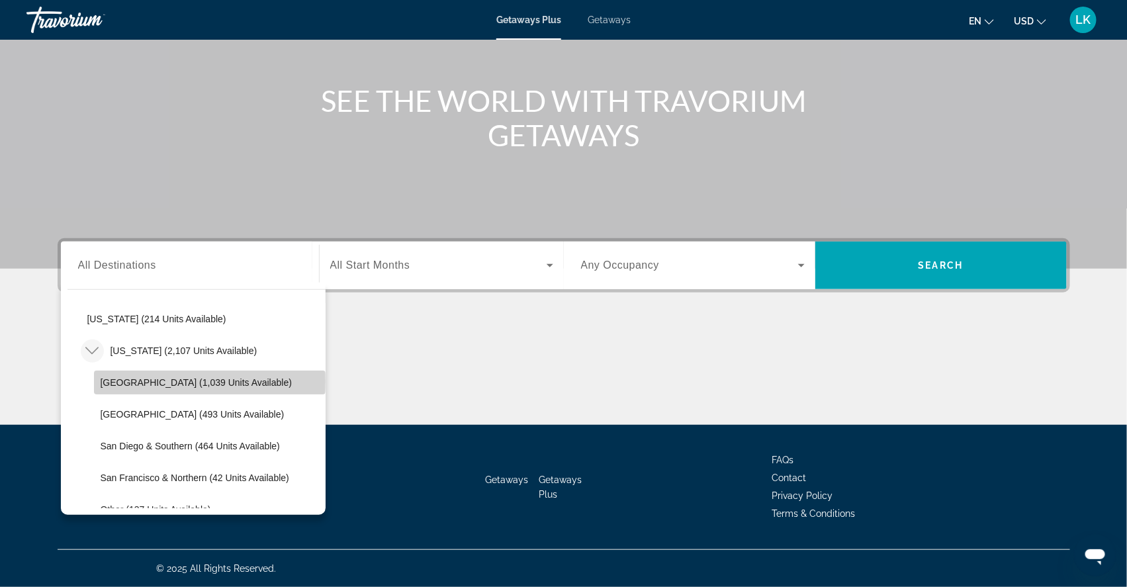
click at [156, 377] on span "[GEOGRAPHIC_DATA] (1,039 units available)" at bounding box center [196, 382] width 191 height 11
type input "**********"
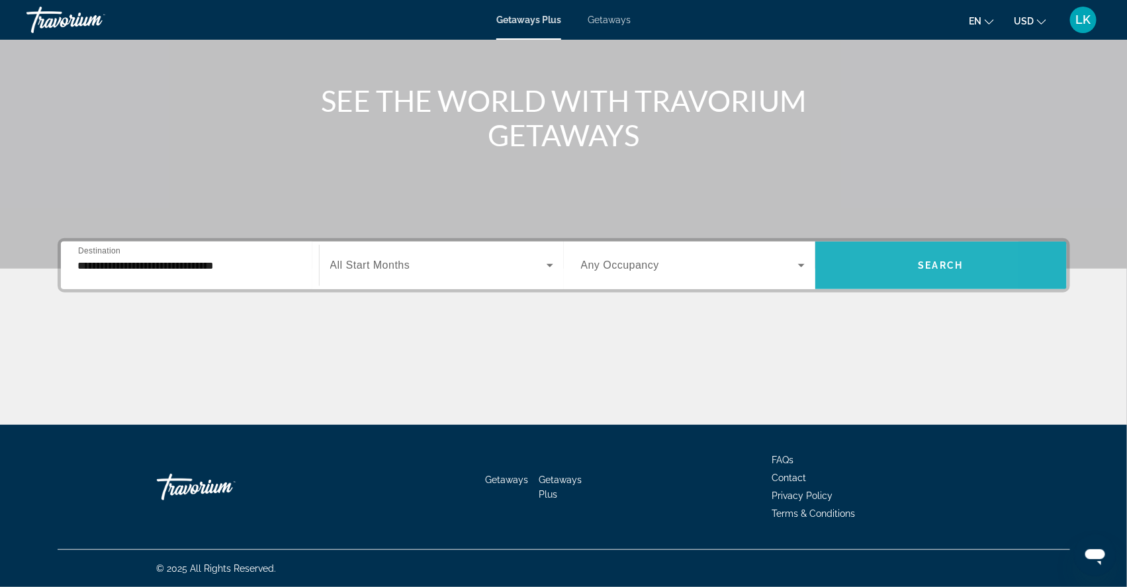
click at [897, 254] on span "Search widget" at bounding box center [940, 265] width 251 height 32
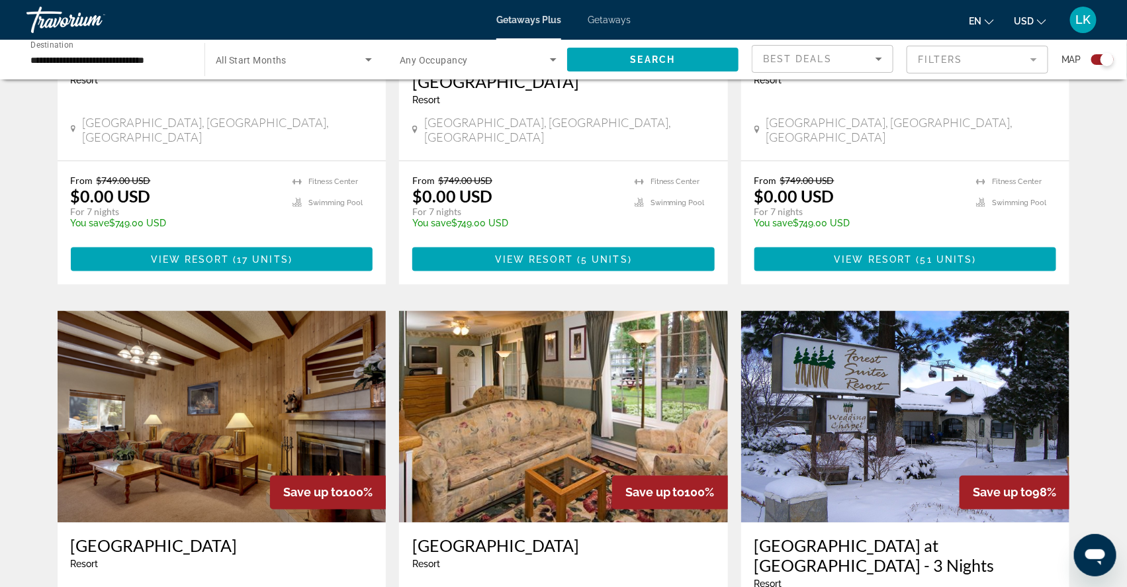
scroll to position [707, 0]
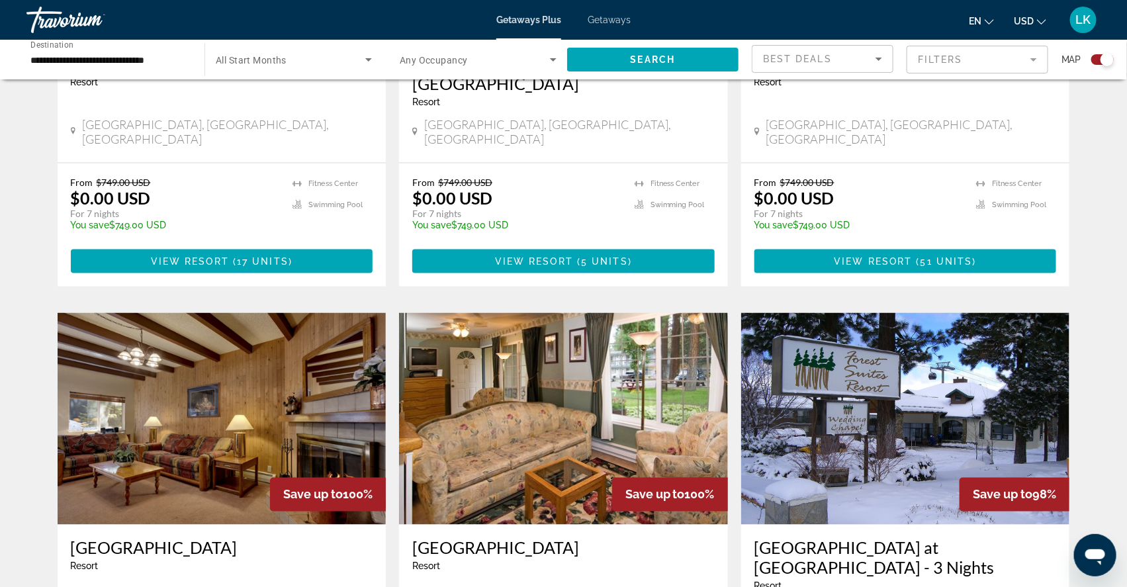
click at [308, 64] on span "Search widget" at bounding box center [291, 60] width 150 height 16
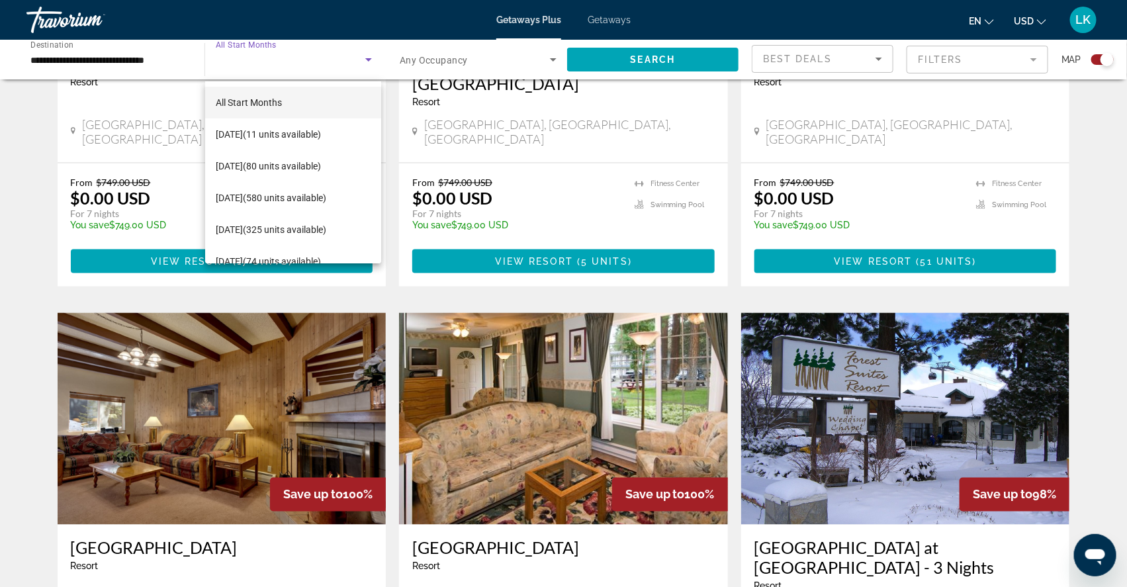
click at [190, 108] on div at bounding box center [563, 293] width 1127 height 587
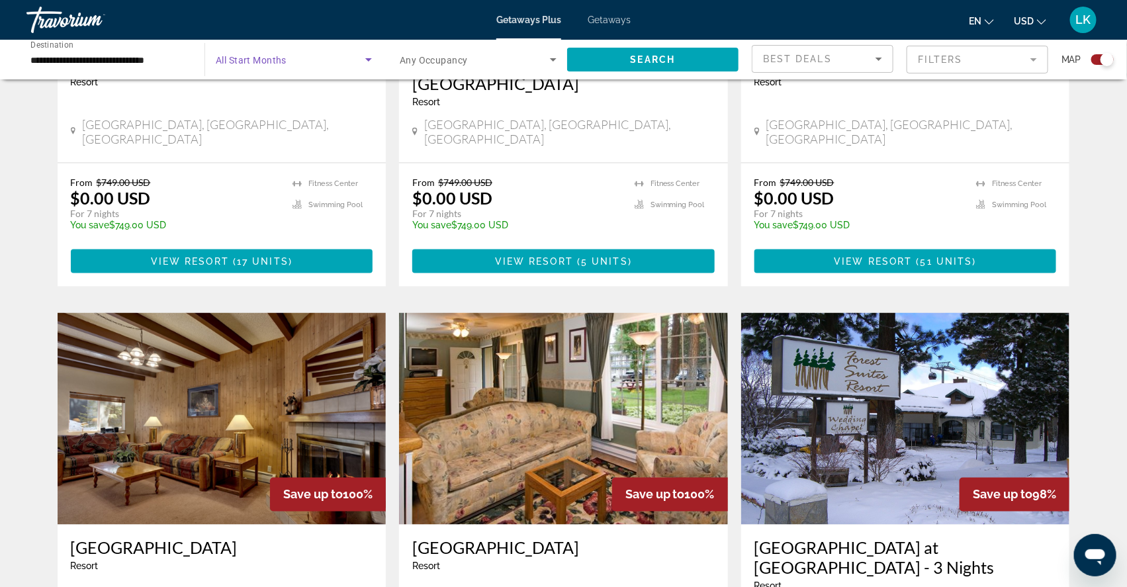
click at [294, 67] on div "Search widget" at bounding box center [294, 60] width 156 height 16
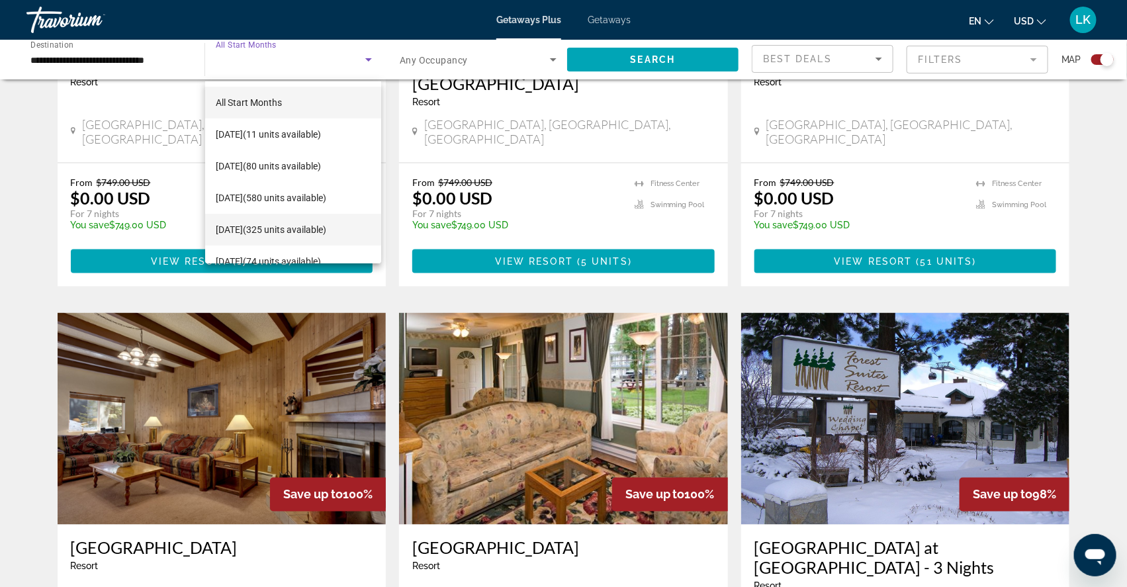
click at [257, 230] on span "[DATE] (325 units available)" at bounding box center [271, 230] width 110 height 16
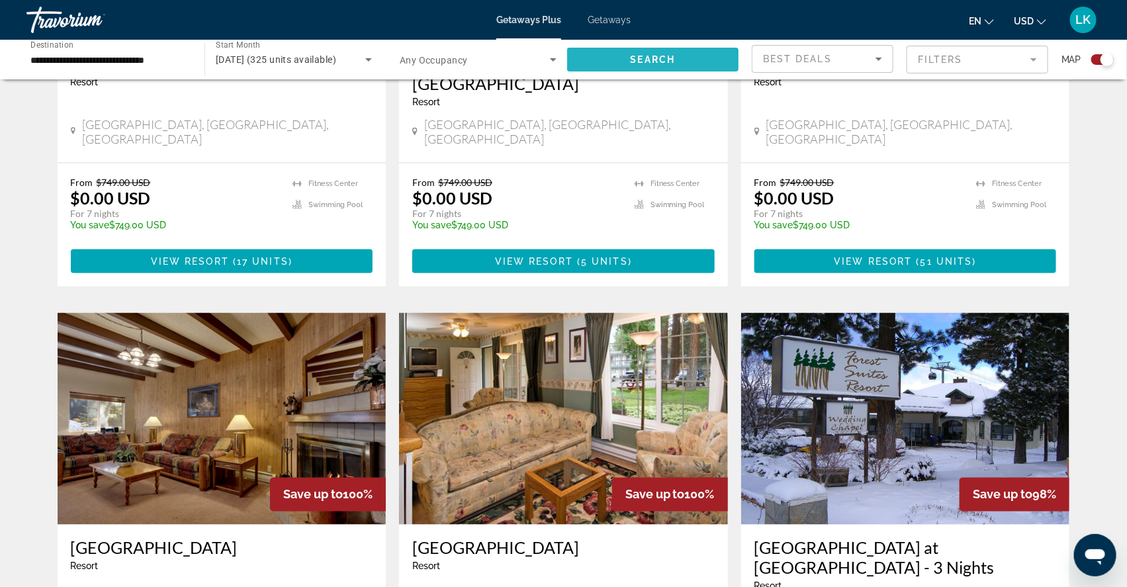
click at [630, 65] on span "Search" at bounding box center [652, 59] width 45 height 11
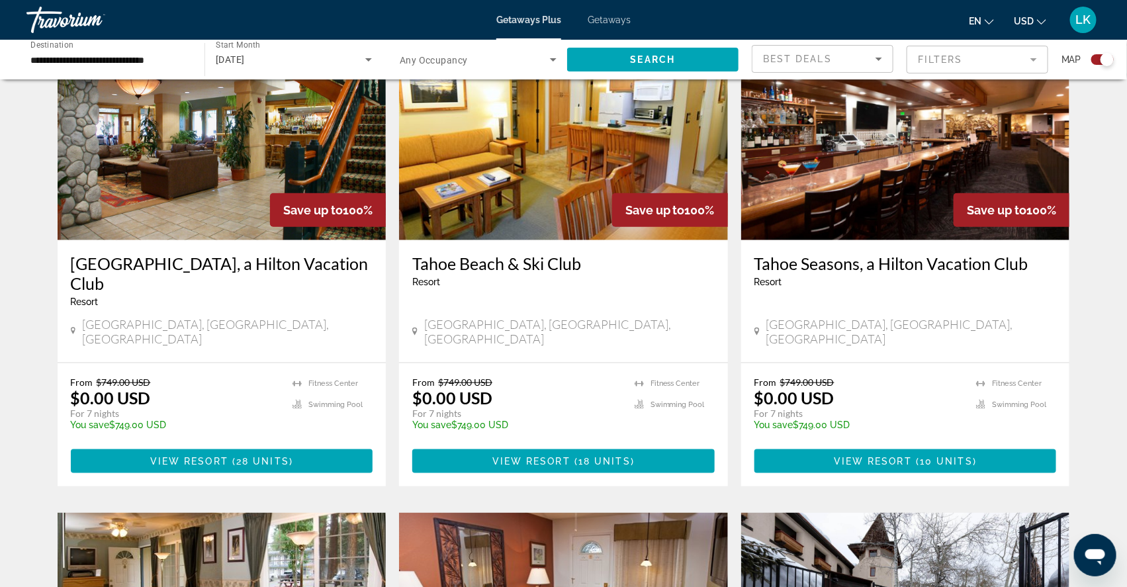
scroll to position [508, 0]
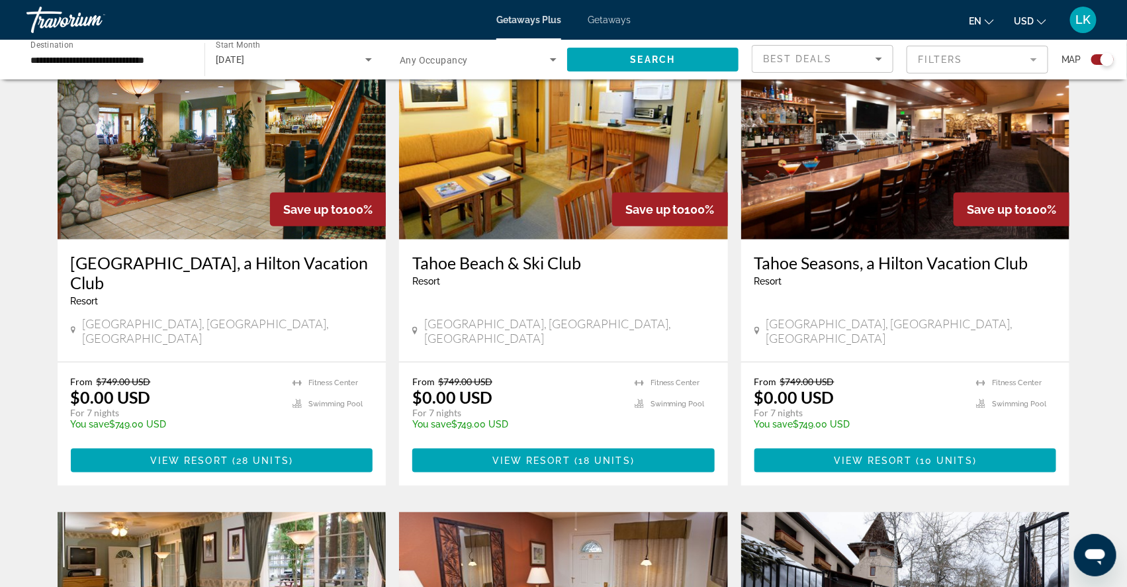
click at [292, 216] on span "Save up to" at bounding box center [313, 209] width 60 height 14
click at [211, 228] on img "Main content" at bounding box center [222, 134] width 329 height 212
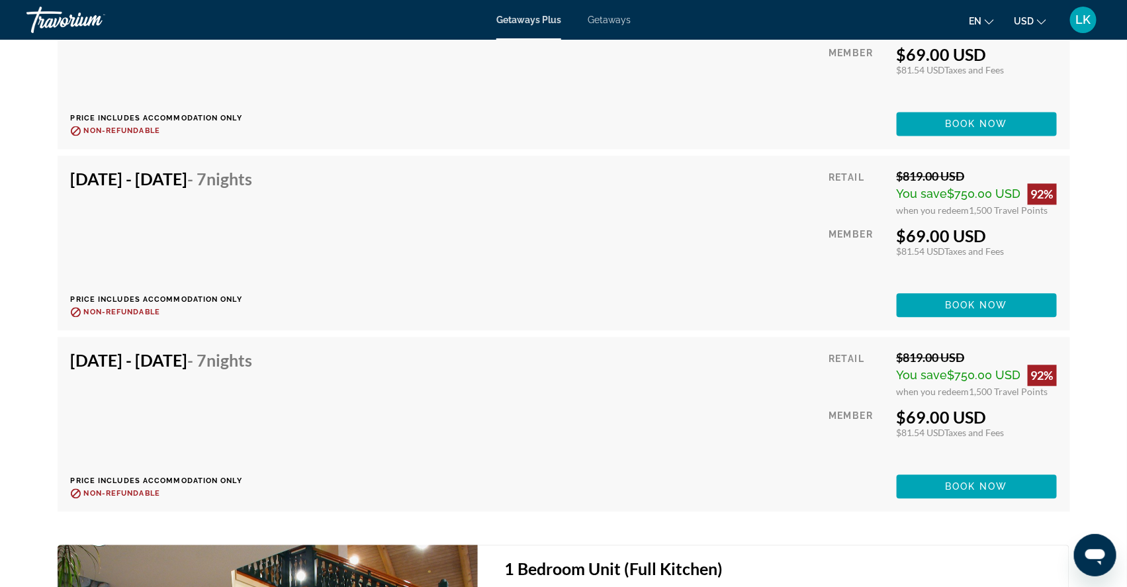
scroll to position [3244, 0]
